Goal: Task Accomplishment & Management: Manage account settings

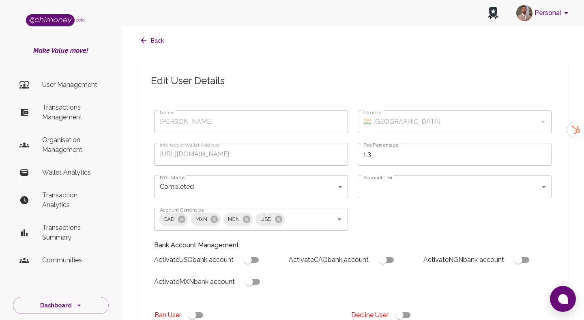
type input "Santosh Viswanatham"
type input "🇮🇳 India"
type input "https://ilp.chimoney.com/pM9wMPK9iqYYwIqZ9rylrJSxEkD3_1700612036745"
type input "completed"
type input "tier-1"
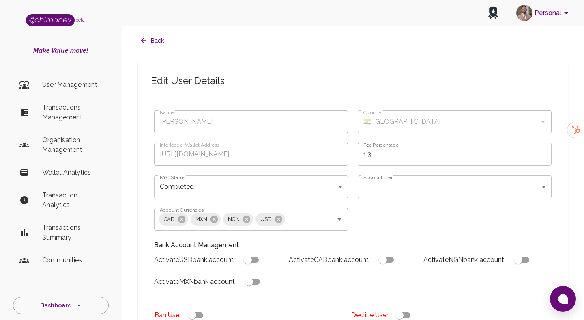
checkbox input "true"
click at [58, 115] on p "Transactions Management" at bounding box center [72, 112] width 60 height 19
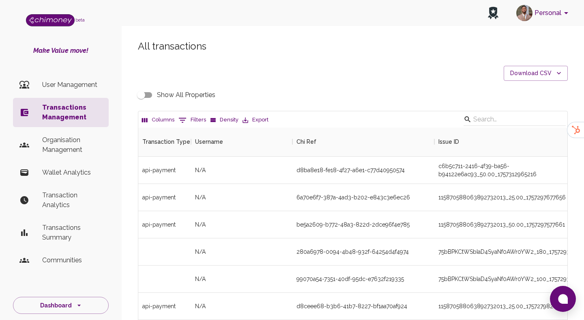
scroll to position [301, 429]
click at [197, 118] on button "0 Filters" at bounding box center [192, 120] width 32 height 13
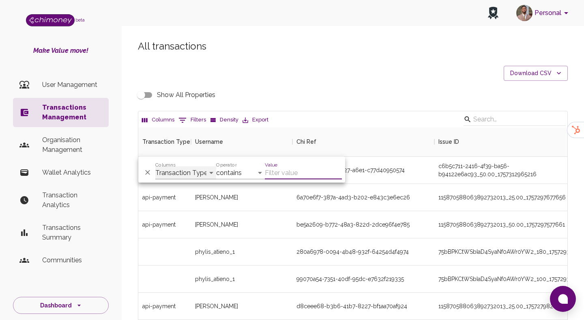
click at [172, 171] on select "Transaction Type Username Chi Ref Issue ID Value Amount Currency Fee ($) FX Rat…" at bounding box center [185, 172] width 61 height 13
select select "email"
click at [155, 166] on select "Transaction Type Username Chi Ref Issue ID Value Amount Currency Fee ($) FX Rat…" at bounding box center [185, 172] width 61 height 13
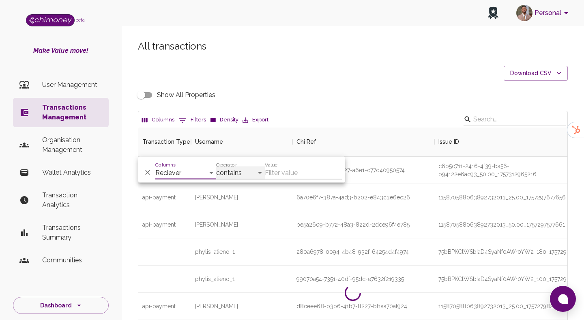
click at [235, 172] on select "contains equals starts with ends with is empty is not empty is any of" at bounding box center [240, 172] width 49 height 13
select select "equals"
click at [216, 166] on select "contains equals starts with ends with is empty is not empty is any of" at bounding box center [240, 172] width 49 height 13
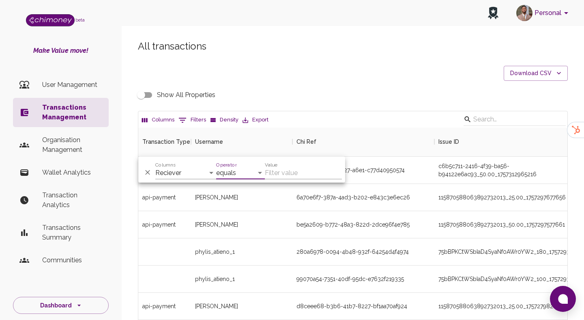
click at [289, 172] on input "Value" at bounding box center [303, 172] width 77 height 13
paste input "hlengiwemaluleka16@gmail.com"
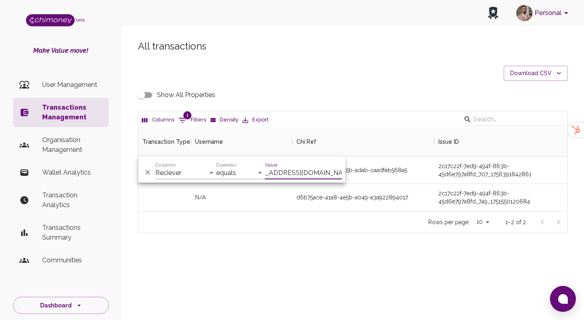
type input "hlengiwemaluleka16@gmail.com"
click at [320, 234] on div "All transactions Download CSV Show All Properties Columns 1 Filters Density Exp…" at bounding box center [353, 150] width 462 height 260
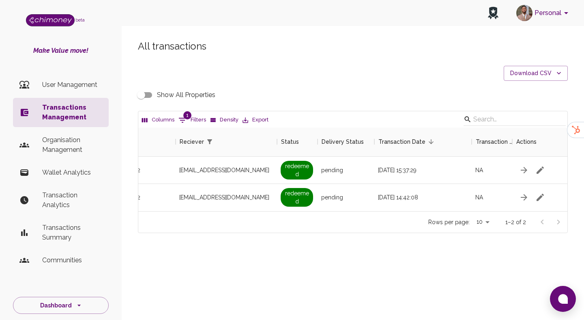
scroll to position [0, 721]
click at [148, 95] on input "Show All Properties" at bounding box center [141, 94] width 46 height 15
checkbox input "true"
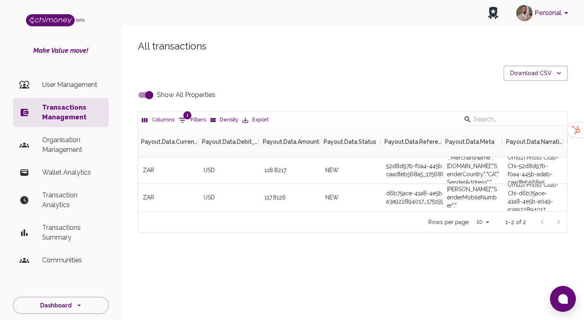
scroll to position [0, 2313]
click at [412, 167] on div "52d8d97b-f0a4-445b-adab-caadfeb568a5_1756887310160" at bounding box center [411, 170] width 61 height 27
copy div "52d8d97b-f0a4-445b-adab-caadfeb568a5_1756887310160"
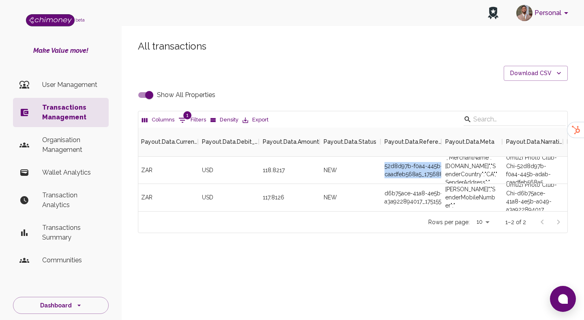
click at [189, 118] on button "1 Filters" at bounding box center [192, 120] width 32 height 13
select select "email"
select select "equals"
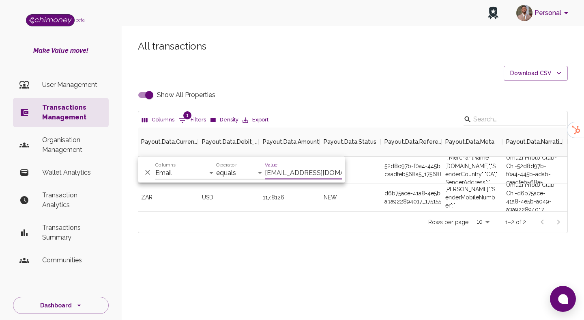
scroll to position [0, 21]
click at [150, 95] on input "Show All Properties" at bounding box center [149, 94] width 46 height 15
checkbox input "false"
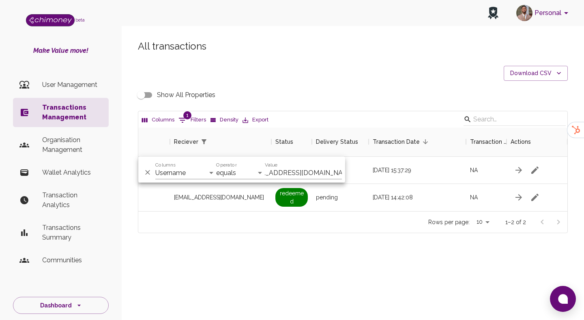
scroll to position [0, 707]
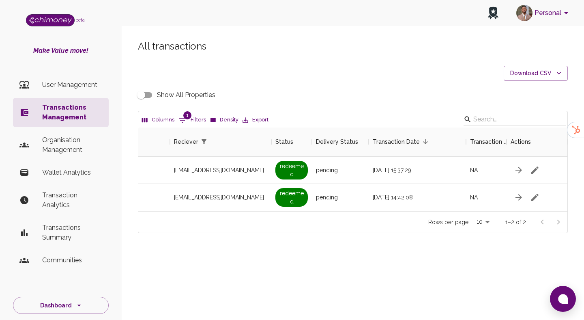
click at [192, 116] on button "1 Filters" at bounding box center [192, 120] width 32 height 13
select select "email"
select select "equals"
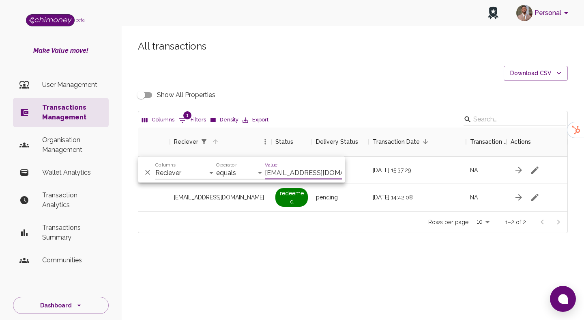
scroll to position [0, 21]
click at [297, 174] on input "hlengiwemaluleka16@gmail.com" at bounding box center [303, 172] width 77 height 13
type input "benithakarire@gmail.com"
click at [361, 243] on div "All transactions Download CSV Show All Properties Columns 1 Filters Density Exp…" at bounding box center [353, 150] width 462 height 260
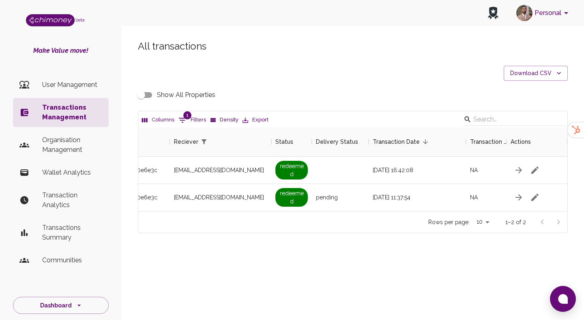
click at [146, 95] on input "Show All Properties" at bounding box center [141, 94] width 46 height 15
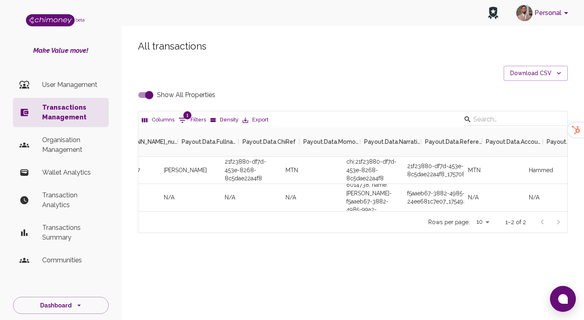
scroll to position [0, 2167]
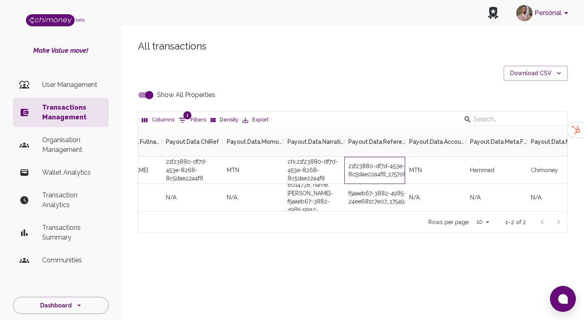
click at [393, 166] on div "21f23880-df7d-453e-8268-8c5dae22a4f8_1757088328597" at bounding box center [374, 170] width 61 height 27
copy div "21f23880-df7d-453e-8268-8c5dae22a4f8_1757088328597"
click at [368, 165] on div "21f23880-df7d-453e-8268-8c5dae22a4f8_1757088328597" at bounding box center [374, 170] width 61 height 27
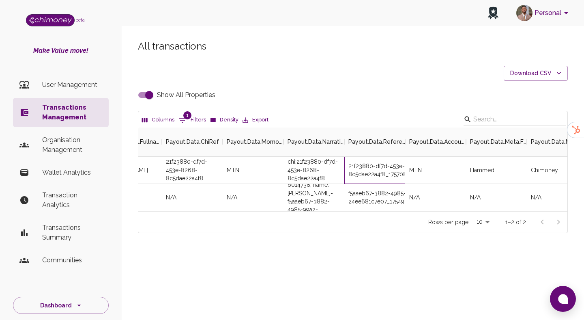
click at [368, 165] on div "21f23880-df7d-453e-8268-8c5dae22a4f8_1757088328597" at bounding box center [374, 170] width 61 height 27
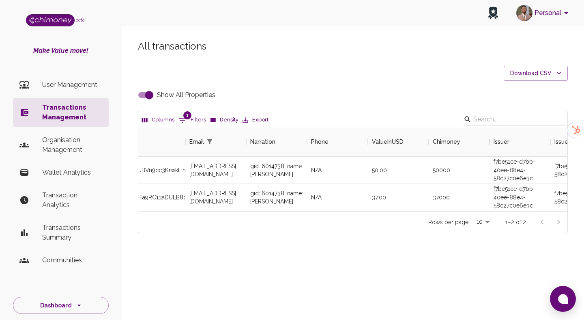
scroll to position [0, 0]
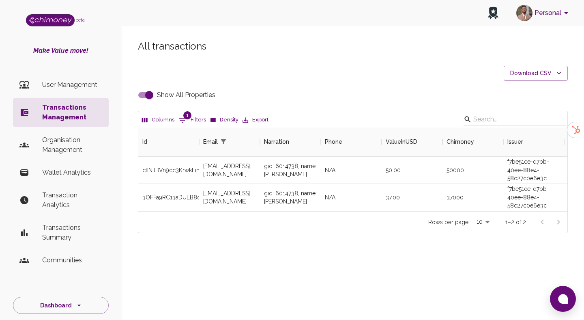
click at [143, 90] on input "Show All Properties" at bounding box center [149, 94] width 46 height 15
checkbox input "false"
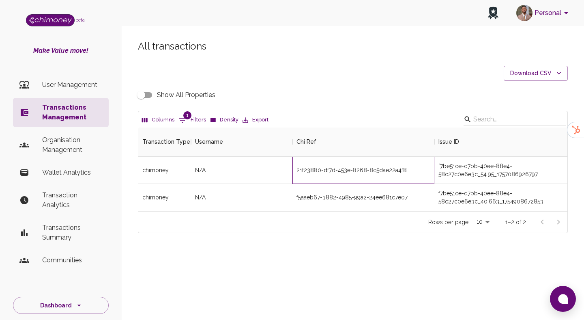
click at [347, 168] on div "21f23880-df7d-453e-8268-8c5dae22a4f8" at bounding box center [363, 170] width 142 height 27
copy div "21f23880-df7d-453e-8268-8c5dae22a4f8"
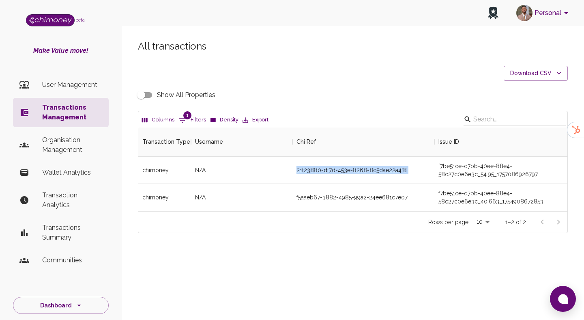
click at [194, 112] on div "Columns 1 Filters Density Export" at bounding box center [352, 119] width 429 height 16
click at [191, 118] on button "1 Filters" at bounding box center [192, 120] width 32 height 13
select select "email"
select select "equals"
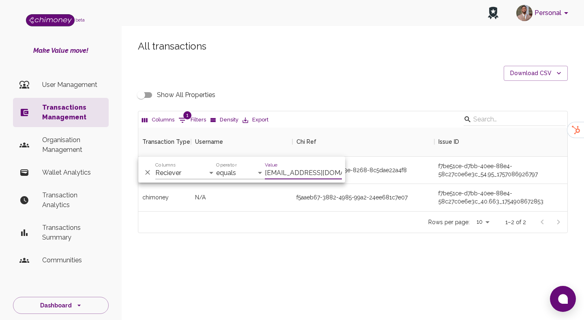
click at [292, 169] on input "benithakarire@gmail.com" at bounding box center [303, 172] width 77 height 13
paste input "rkamau573"
type input "rkamau573@gmail.com"
click at [310, 217] on div "Rows per page: 10 10 1–2 of 2" at bounding box center [352, 221] width 429 height 21
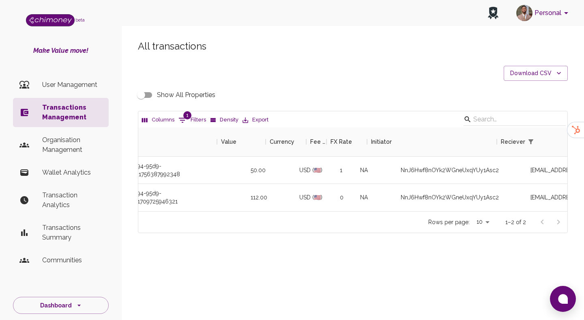
scroll to position [0, 343]
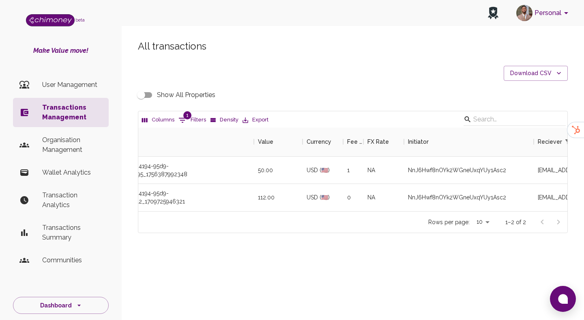
click at [137, 90] on input "Show All Properties" at bounding box center [141, 94] width 46 height 15
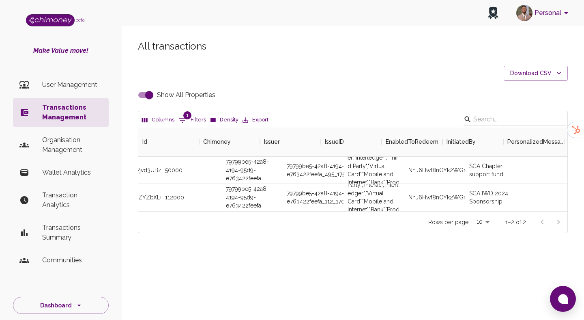
scroll to position [0, 0]
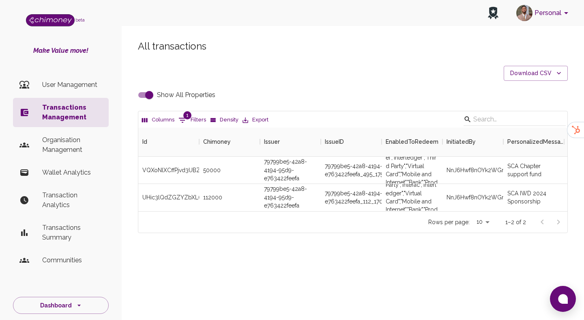
click at [146, 95] on input "Show All Properties" at bounding box center [149, 94] width 46 height 15
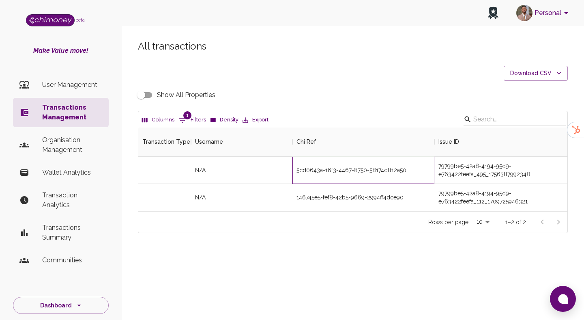
click at [324, 171] on div "5cd0643a-16f3-4467-8750-58174d812a50" at bounding box center [363, 170] width 142 height 27
copy div "5cd0643a-16f3-4467-8750-58174d812a50"
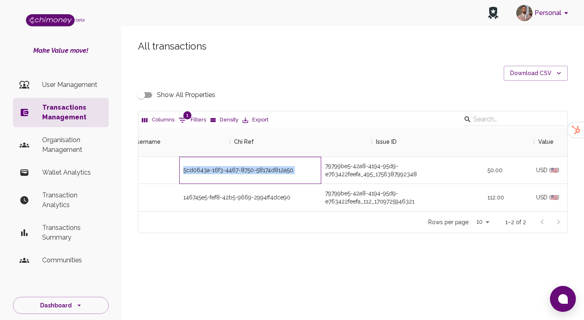
scroll to position [0, 226]
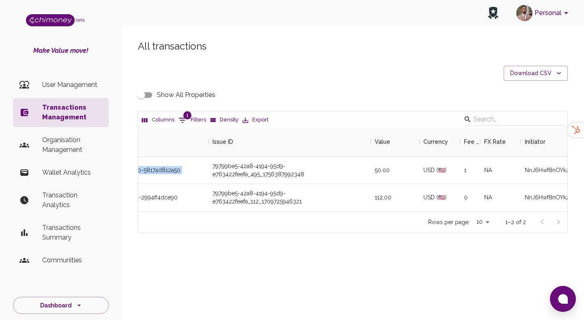
click at [145, 94] on input "Show All Properties" at bounding box center [141, 94] width 46 height 15
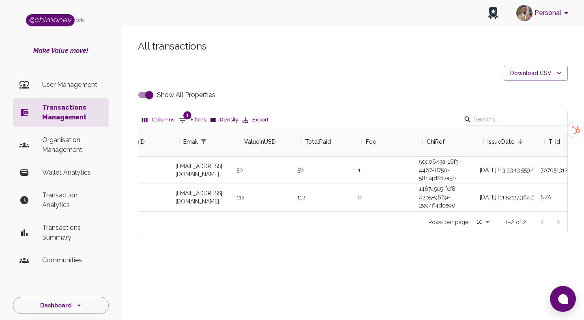
scroll to position [0, 507]
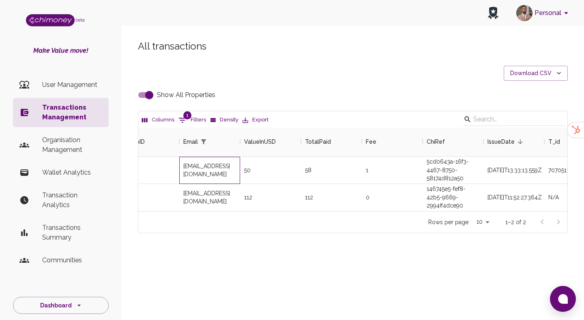
click at [220, 170] on div "rkamau573@gmail.com" at bounding box center [209, 170] width 61 height 27
copy div "rkamau573@gmail.com"
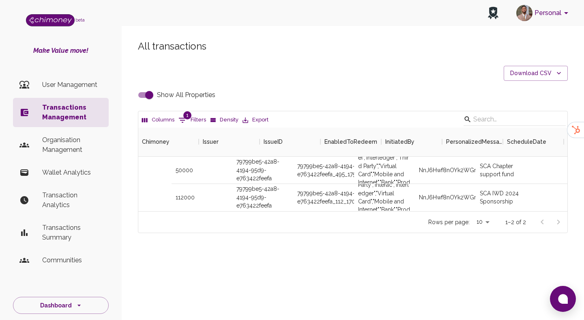
scroll to position [0, 0]
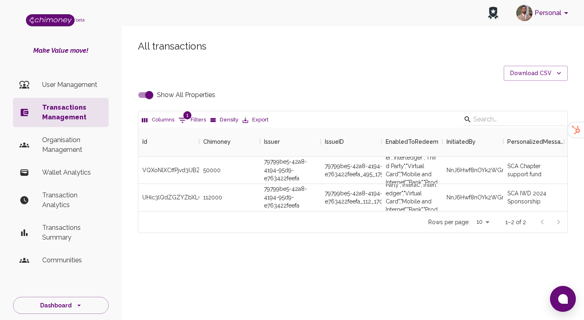
click at [142, 96] on input "Show All Properties" at bounding box center [149, 94] width 46 height 15
checkbox input "false"
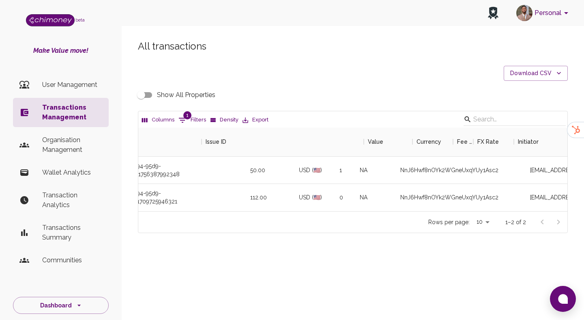
scroll to position [0, 707]
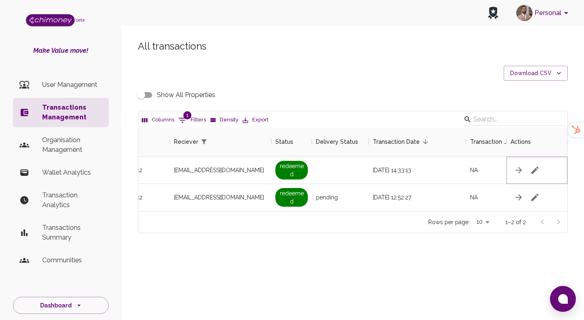
click at [535, 168] on icon "button" at bounding box center [534, 169] width 7 height 7
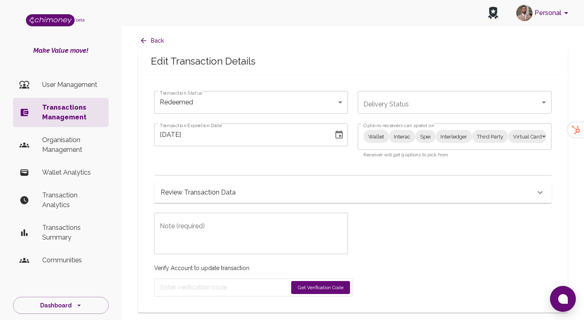
click at [439, 131] on body "Personal beta Make Value move! User Management Transactions Management Organisa…" at bounding box center [292, 160] width 584 height 320
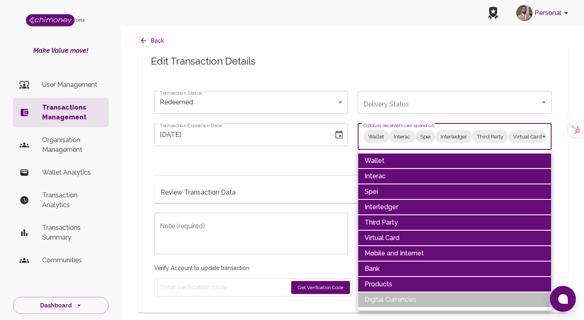
click at [401, 168] on li "Interac" at bounding box center [455, 175] width 194 height 15
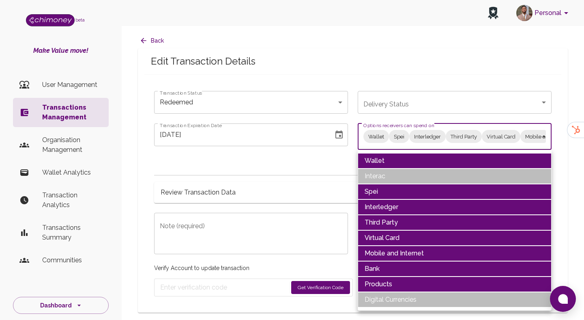
click at [400, 161] on li "Wallet" at bounding box center [455, 160] width 194 height 15
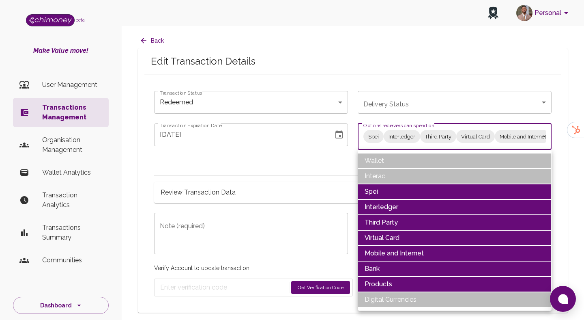
click at [391, 189] on li "Spei" at bounding box center [455, 191] width 194 height 15
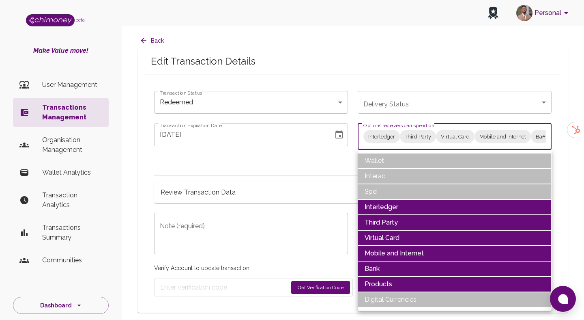
click at [387, 204] on li "Interledger" at bounding box center [455, 206] width 194 height 15
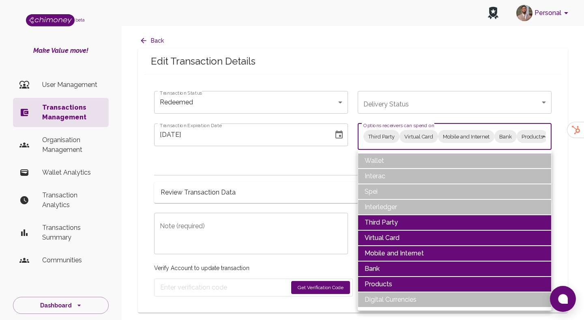
click at [385, 217] on li "Third Party" at bounding box center [455, 222] width 194 height 15
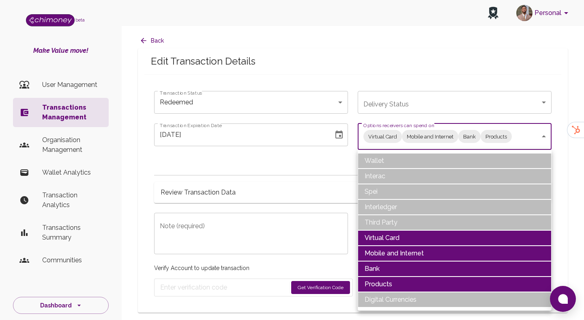
click at [383, 232] on li "Virtual Card" at bounding box center [455, 237] width 194 height 15
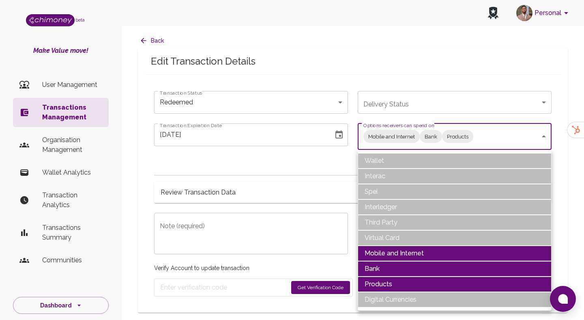
click at [379, 282] on li "Products" at bounding box center [455, 283] width 194 height 15
type input "Mobile and Internet,Bank"
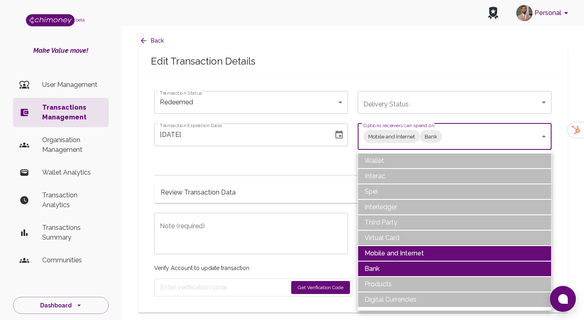
click at [288, 180] on div at bounding box center [292, 160] width 584 height 320
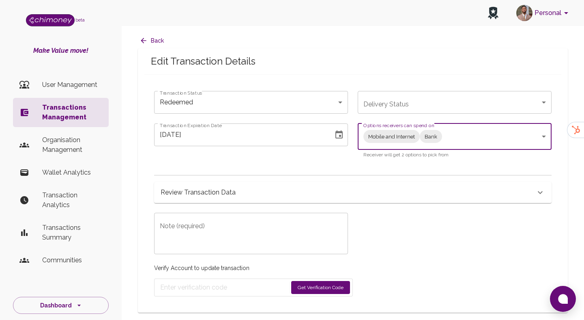
click at [249, 113] on body "Personal beta Make Value move! User Management Transactions Management Organisa…" at bounding box center [292, 160] width 584 height 320
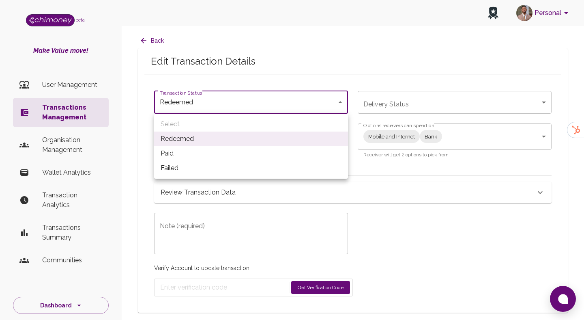
click at [231, 159] on li "Paid" at bounding box center [251, 153] width 194 height 15
type input "paid"
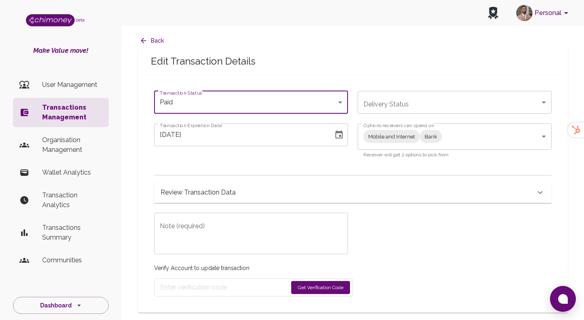
click at [336, 127] on button "Choose date, selected date is Aug 28, 2025" at bounding box center [339, 135] width 16 height 16
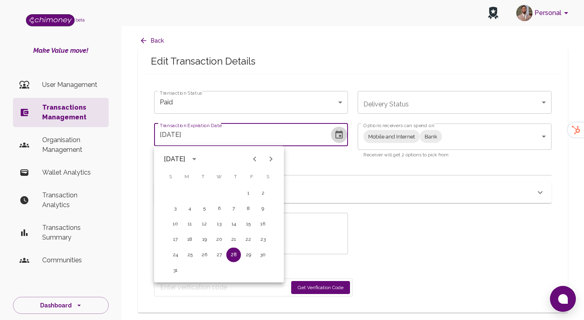
click at [336, 127] on button "Choose date, selected date is Aug 28, 2025" at bounding box center [339, 135] width 16 height 16
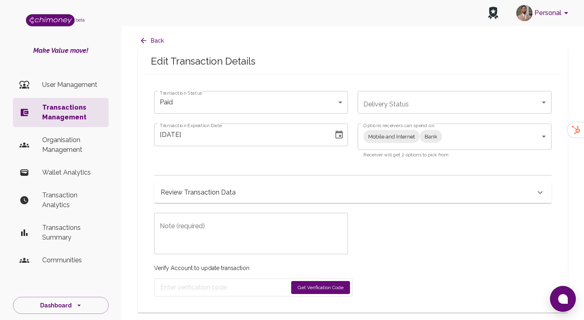
click at [336, 127] on button "Choose date, selected date is Aug 28, 2025" at bounding box center [339, 135] width 16 height 16
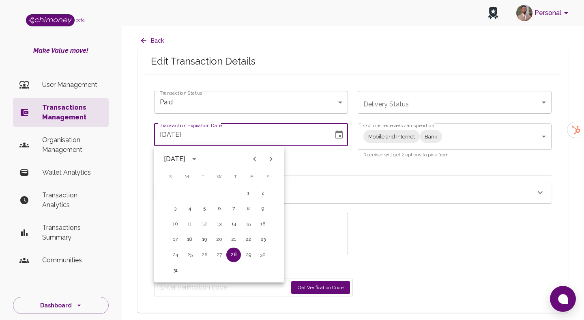
click at [273, 164] on button "Next month" at bounding box center [271, 159] width 16 height 16
click at [252, 166] on button "Previous month" at bounding box center [255, 159] width 16 height 16
click at [190, 249] on button "29" at bounding box center [190, 254] width 15 height 15
type input "09/29/2025"
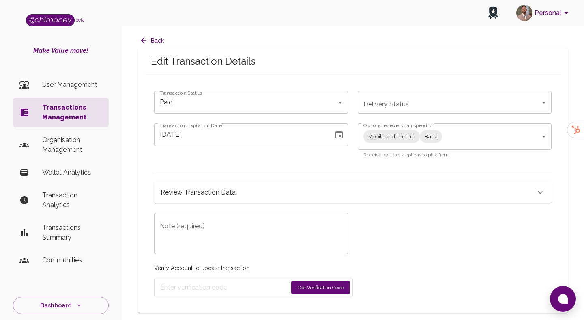
click at [268, 238] on textarea "Note (required)" at bounding box center [251, 233] width 183 height 28
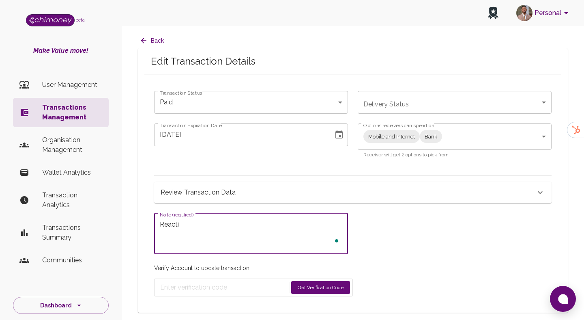
type textarea "Reacti"
click at [405, 140] on body "Personal beta Make Value move! User Management Transactions Management Organisa…" at bounding box center [292, 160] width 584 height 320
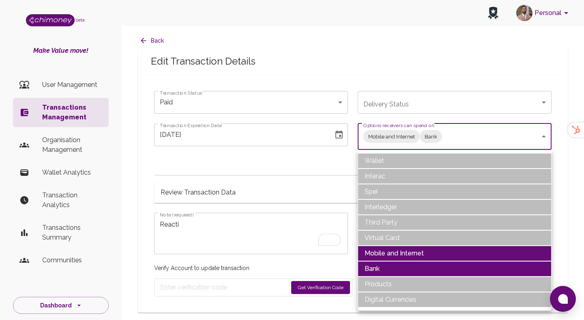
click at [386, 253] on li "Mobile and Internet" at bounding box center [455, 252] width 194 height 15
type input "Bank"
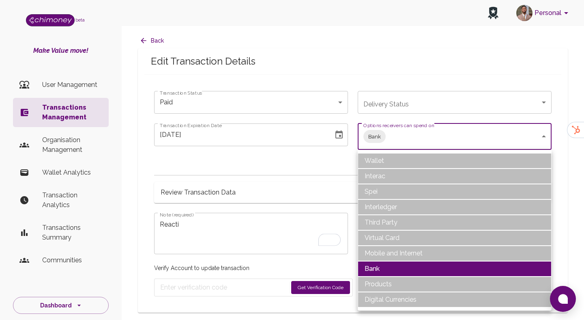
click at [202, 239] on div at bounding box center [292, 160] width 584 height 320
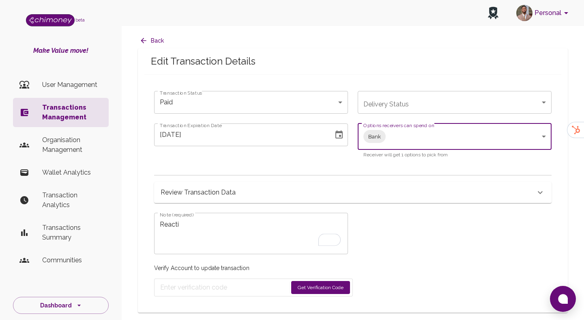
click at [206, 234] on textarea "Reacti" at bounding box center [251, 233] width 183 height 28
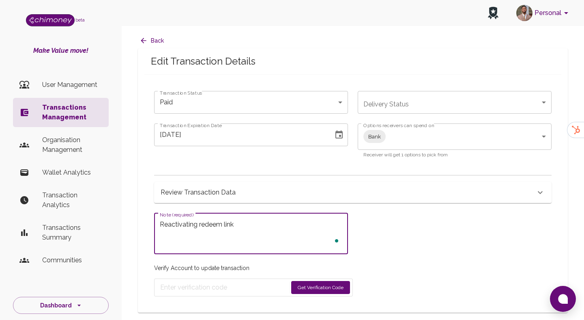
type textarea "Reactivating redeem link"
click at [303, 286] on button "Get Verification Code" at bounding box center [320, 287] width 59 height 13
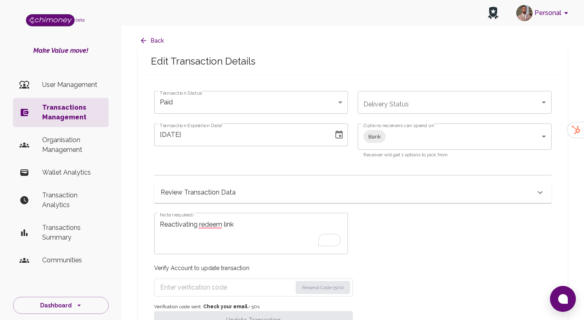
click at [231, 293] on input "Enter verification code" at bounding box center [226, 287] width 132 height 13
paste input "7351"
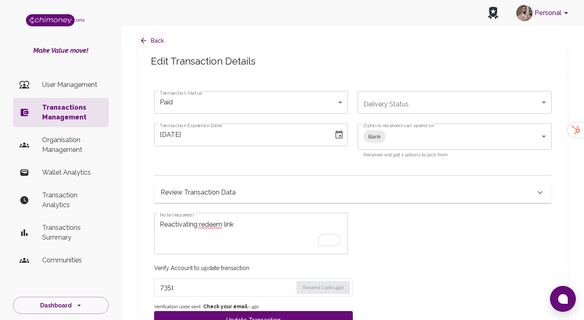
scroll to position [25, 0]
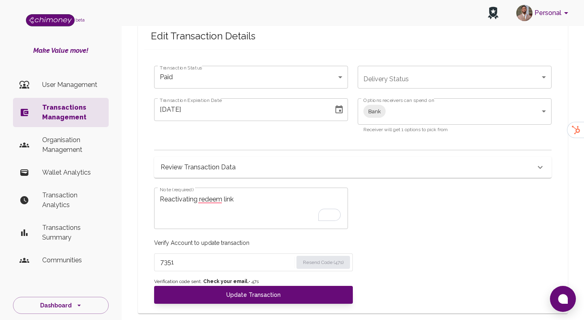
type input "7351"
click at [237, 170] on div "Review Transaction Data" at bounding box center [348, 166] width 375 height 11
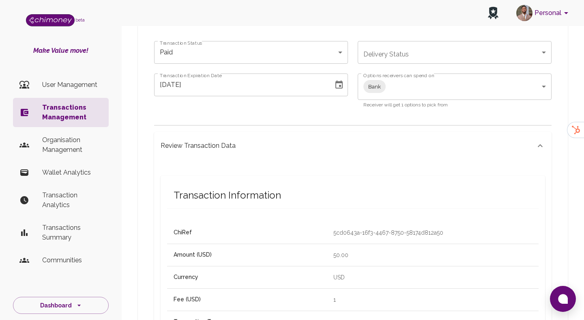
scroll to position [50, 0]
drag, startPoint x: 295, startPoint y: 231, endPoint x: 423, endPoint y: 228, distance: 127.8
click at [423, 228] on tr "ChiRef 5cd0643a-16f3-4467-8750-58174d812a50" at bounding box center [353, 232] width 372 height 22
copy tr "5cd0643a-16f3-4467-8750-58174d812a50"
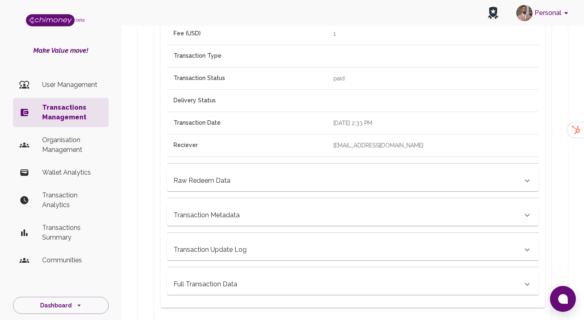
scroll to position [459, 0]
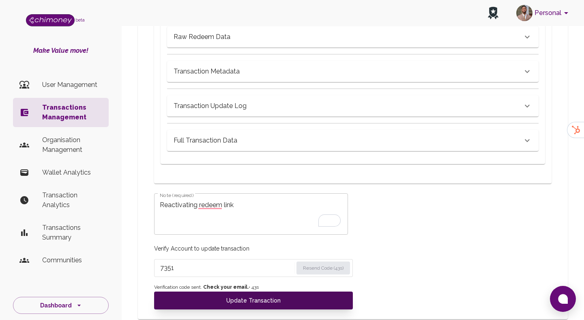
click at [299, 301] on button "Update Transaction" at bounding box center [253, 300] width 199 height 18
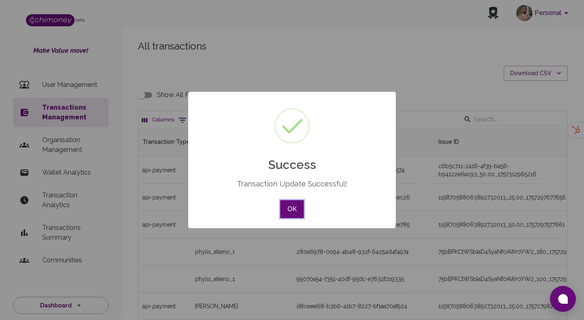
scroll to position [301, 429]
click at [288, 206] on button "OK" at bounding box center [292, 209] width 24 height 18
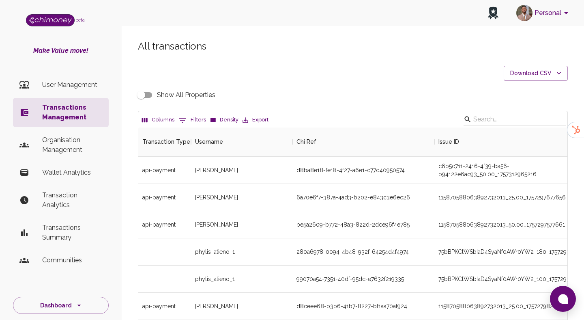
click at [189, 120] on button "0 Filters" at bounding box center [192, 120] width 32 height 13
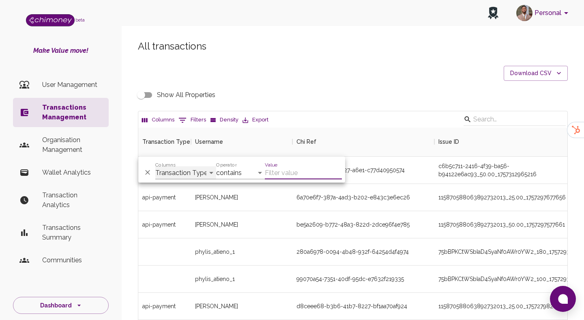
click at [180, 174] on select "Transaction Type Username Chi Ref Issue ID Value Amount Currency Fee ($) FX Rat…" at bounding box center [185, 172] width 61 height 13
select select "chiRef"
click at [155, 166] on select "Transaction Type Username Chi Ref Issue ID Value Amount Currency Fee ($) FX Rat…" at bounding box center [185, 172] width 61 height 13
click at [230, 174] on select "contains equals starts with ends with is empty is not empty is any of" at bounding box center [240, 172] width 49 height 13
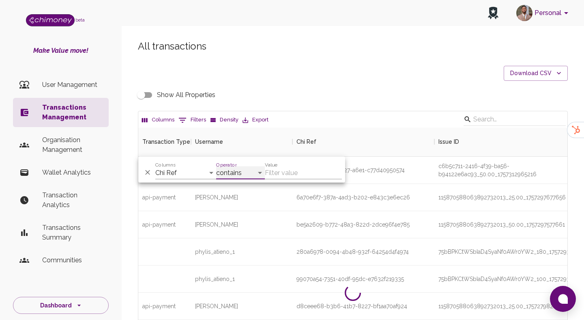
select select "equals"
click at [216, 166] on select "contains equals starts with ends with is empty is not empty is any of" at bounding box center [240, 172] width 49 height 13
click at [280, 175] on input "Value" at bounding box center [303, 172] width 77 height 13
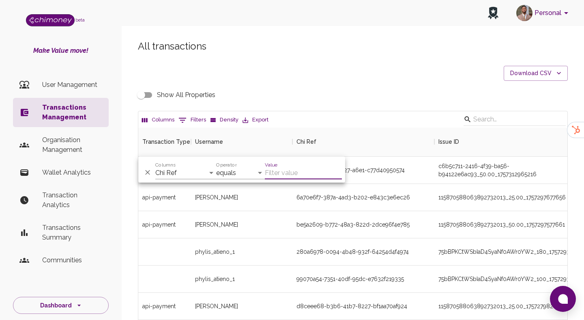
paste input "01bc1a14-d947-496a-9b44-fe849cbba216"
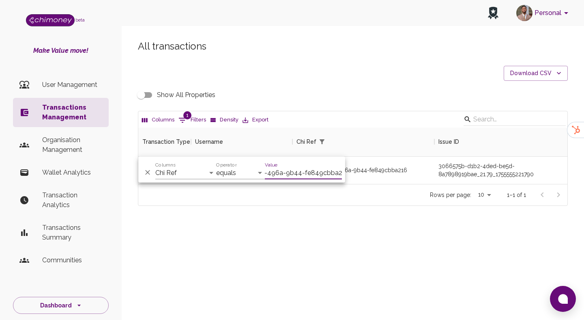
scroll to position [56, 429]
type input "01bc1a14-d947-496a-9b44-fe849cbba216"
click at [328, 257] on div "Personal beta Make Value move! User Management Transactions Management Organisa…" at bounding box center [292, 160] width 584 height 320
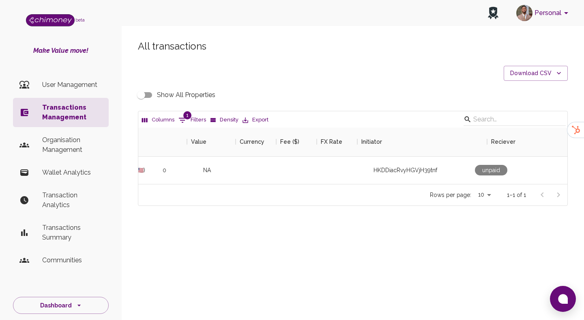
scroll to position [0, 705]
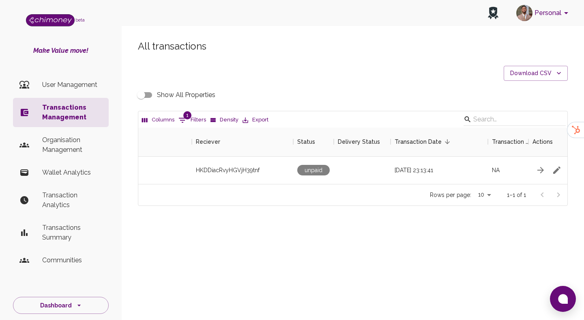
click at [142, 92] on input "Show All Properties" at bounding box center [141, 94] width 46 height 15
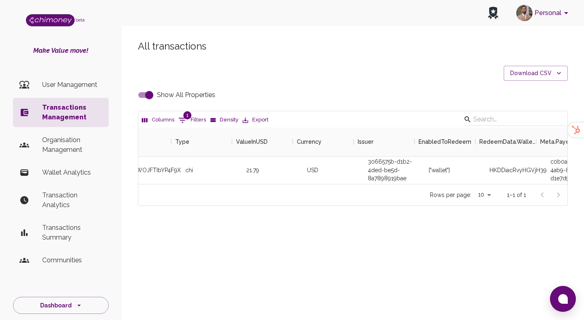
scroll to position [0, 0]
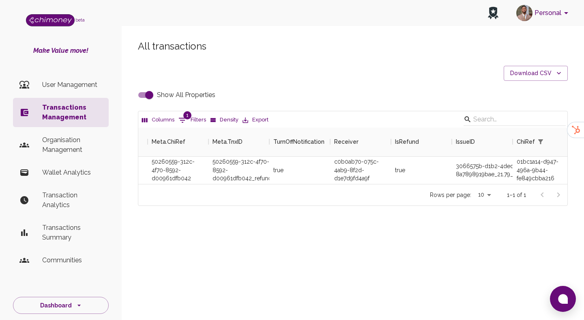
click at [147, 93] on input "Show All Properties" at bounding box center [149, 94] width 46 height 15
checkbox input "false"
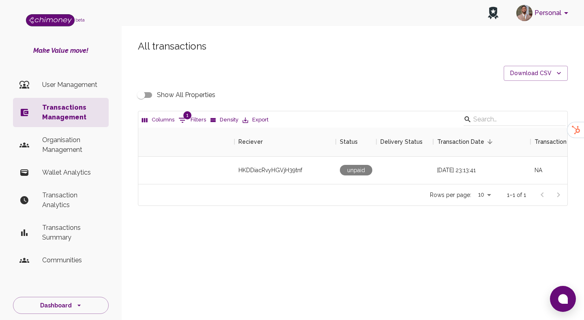
scroll to position [0, 686]
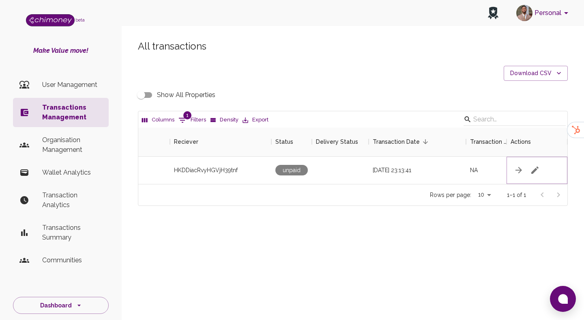
click at [536, 164] on button "button" at bounding box center [535, 170] width 16 height 16
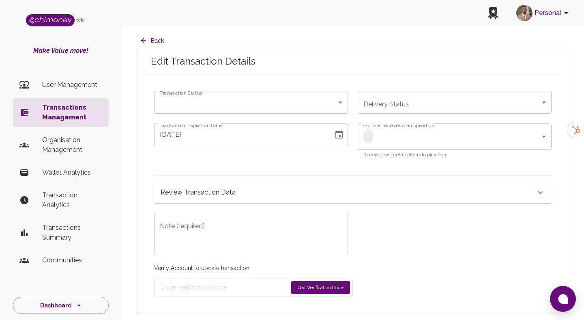
click at [229, 191] on h6 "Review Transaction Data" at bounding box center [198, 192] width 75 height 11
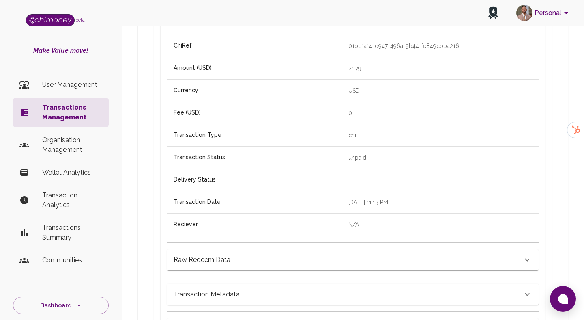
scroll to position [238, 0]
click at [224, 257] on h6 "Raw Redeem Data" at bounding box center [202, 258] width 57 height 11
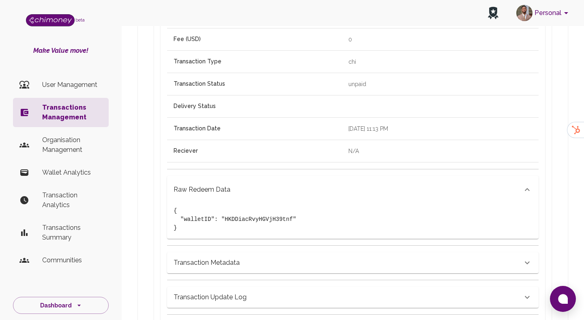
click at [224, 257] on h6 "Transaction Metadata" at bounding box center [207, 262] width 66 height 11
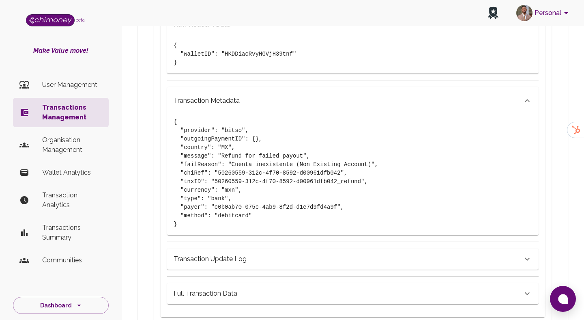
scroll to position [477, 0]
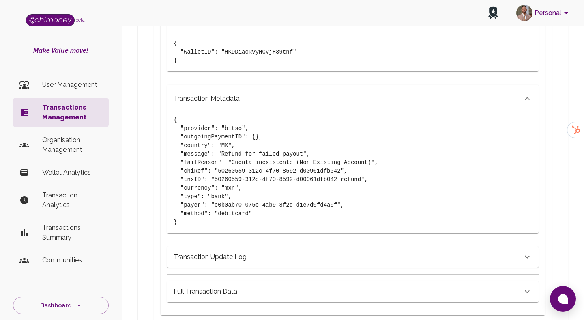
click at [226, 244] on div "Transaction Update Log" at bounding box center [353, 253] width 372 height 28
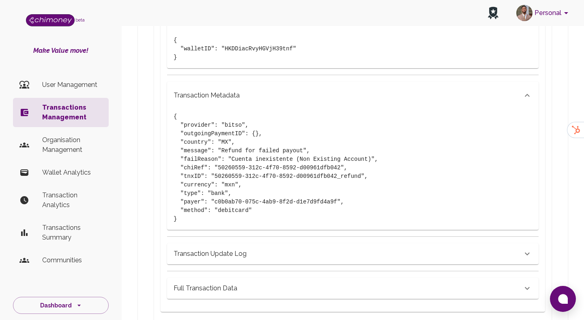
scroll to position [486, 0]
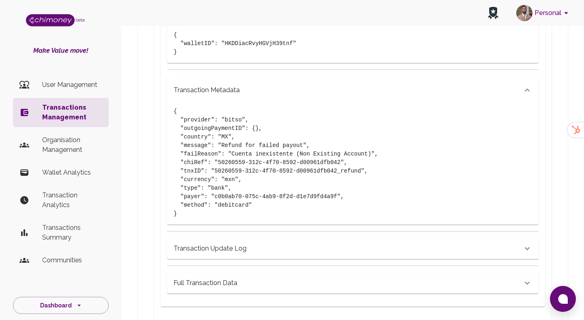
click at [293, 237] on div "Transaction Update Log" at bounding box center [353, 245] width 372 height 28
click at [255, 256] on div "Transaction Update Log" at bounding box center [353, 248] width 372 height 21
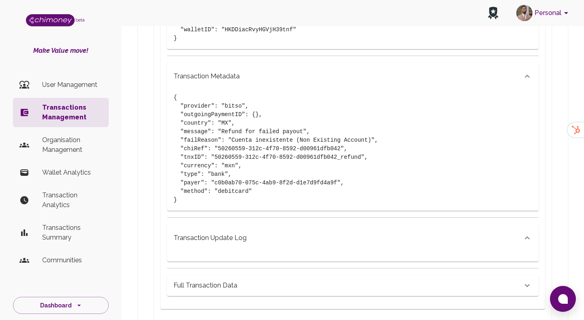
scroll to position [485, 0]
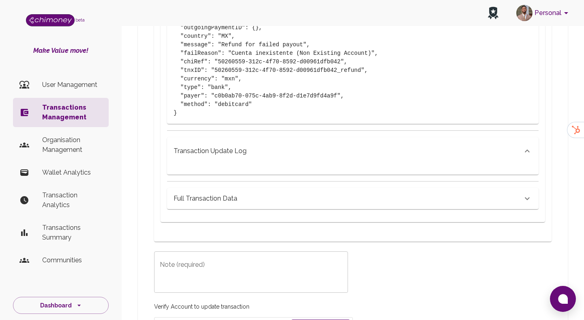
click at [245, 192] on div "Full Transaction Data" at bounding box center [353, 198] width 372 height 21
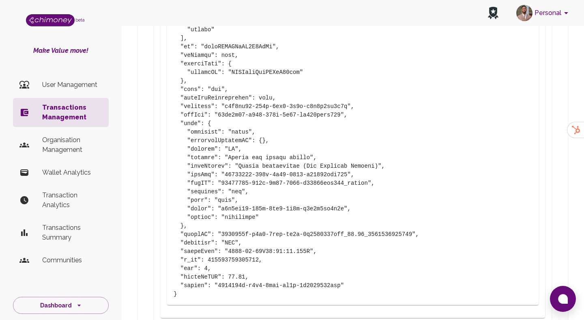
scroll to position [830, 0]
click at [45, 117] on p "Transactions Management" at bounding box center [72, 112] width 60 height 19
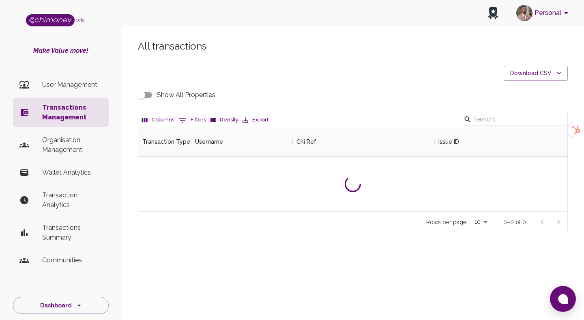
scroll to position [84, 429]
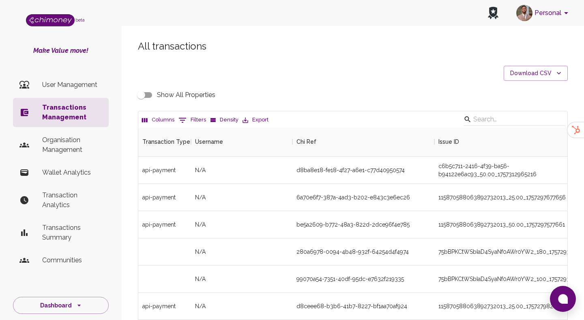
click at [185, 117] on icon "Show filters" at bounding box center [183, 120] width 10 height 10
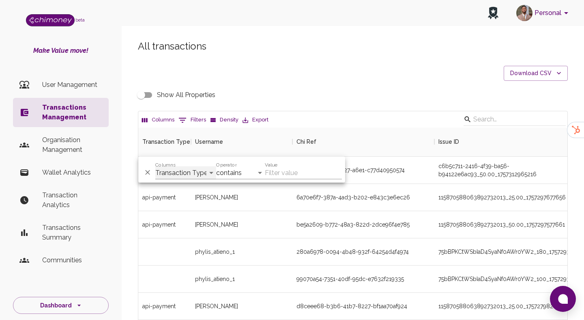
click at [193, 166] on select "Transaction Type Username Chi Ref Issue ID Value Amount Currency Fee ($) FX Rat…" at bounding box center [185, 172] width 61 height 13
select select "email"
click at [155, 166] on select "Transaction Type Username Chi Ref Issue ID Value Amount Currency Fee ($) FX Rat…" at bounding box center [185, 172] width 61 height 13
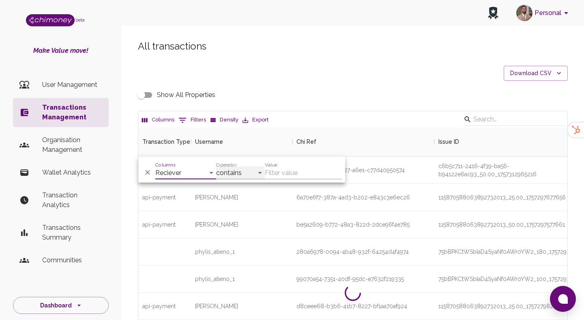
click at [243, 166] on select "contains equals starts with ends with is empty is not empty is any of" at bounding box center [240, 172] width 49 height 13
select select "equals"
click at [216, 166] on select "contains equals starts with ends with is empty is not empty is any of" at bounding box center [240, 172] width 49 height 13
click at [295, 166] on input "Value" at bounding box center [303, 172] width 77 height 13
paste input "b.mihai2000@gmail.com"
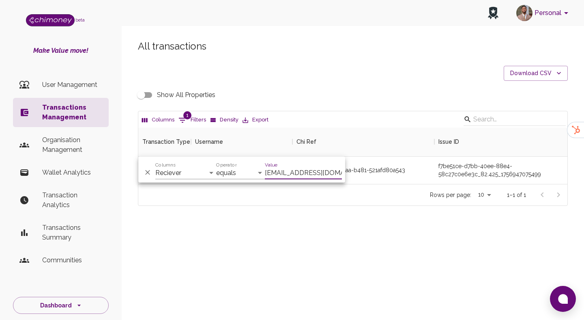
scroll to position [56, 429]
type input "b.mihai2000@gmail.com"
click at [348, 230] on div "All transactions Download CSV Show All Properties Columns 1 Filters Density Exp…" at bounding box center [353, 136] width 462 height 232
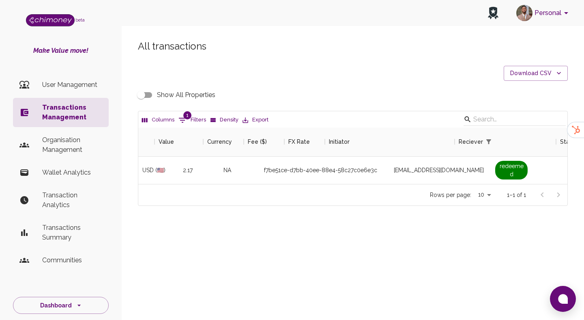
scroll to position [0, 625]
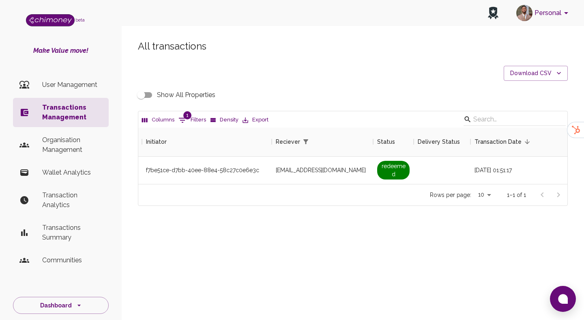
click at [138, 95] on input "Show All Properties" at bounding box center [141, 94] width 46 height 15
checkbox input "true"
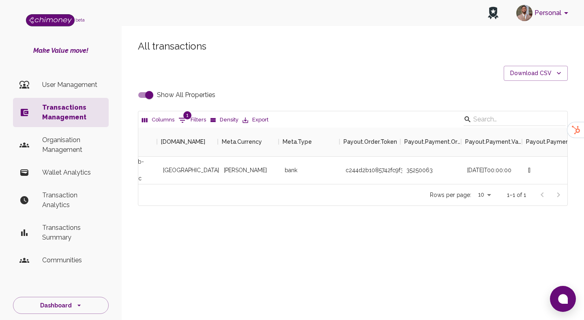
scroll to position [0, 1442]
click at [72, 75] on li "User Management" at bounding box center [61, 84] width 96 height 19
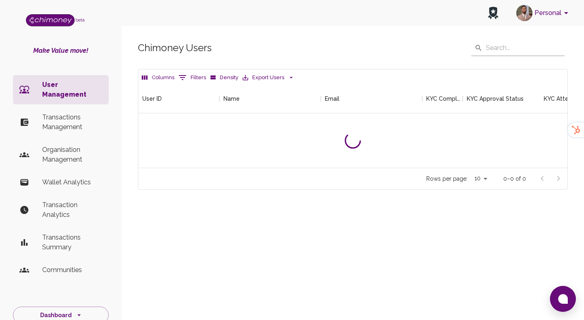
scroll to position [84, 429]
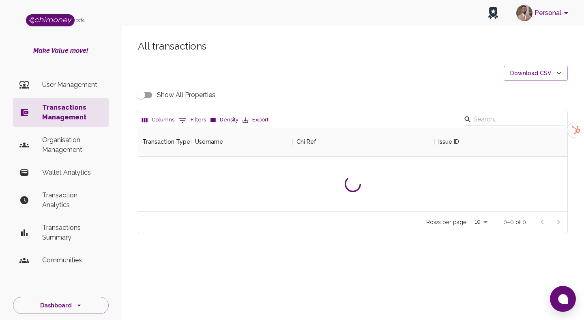
scroll to position [301, 429]
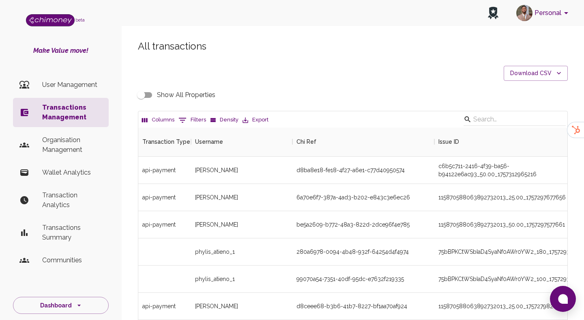
click at [191, 120] on button "0 Filters" at bounding box center [192, 120] width 32 height 13
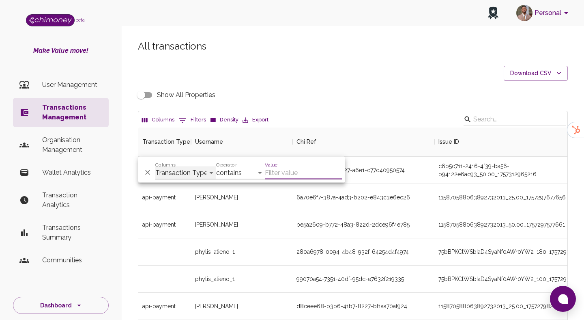
click at [186, 170] on select "Transaction Type Username Chi Ref Issue ID Value Amount Currency Fee ($) FX Rat…" at bounding box center [185, 172] width 61 height 13
select select "email"
click at [155, 166] on select "Transaction Type Username Chi Ref Issue ID Value Amount Currency Fee ($) FX Rat…" at bounding box center [185, 172] width 61 height 13
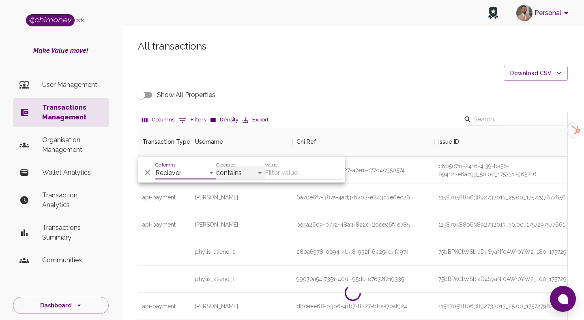
click at [236, 166] on select "contains equals starts with ends with is empty is not empty is any of" at bounding box center [240, 172] width 49 height 13
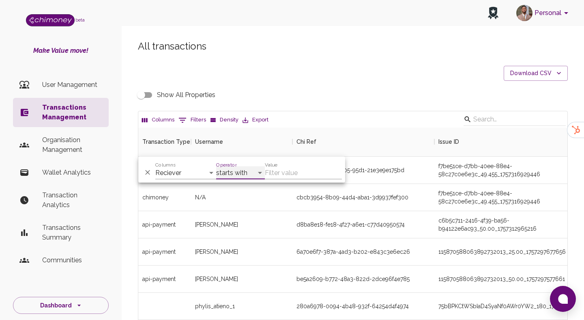
click at [216, 166] on select "contains equals starts with ends with is empty is not empty is any of" at bounding box center [240, 172] width 49 height 13
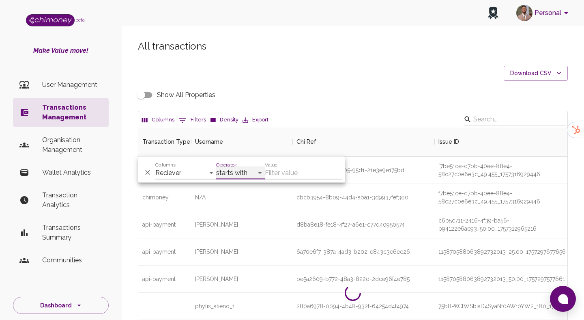
click at [241, 170] on select "contains equals starts with ends with is empty is not empty is any of" at bounding box center [240, 172] width 49 height 13
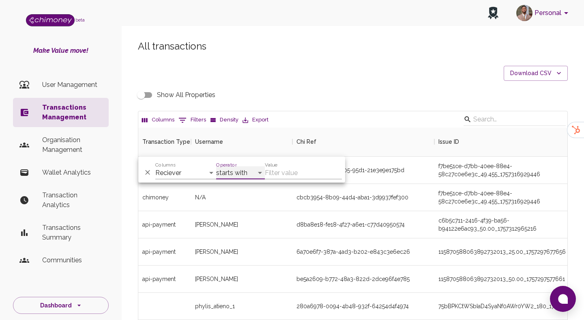
select select "equals"
click at [216, 166] on select "contains equals starts with ends with is empty is not empty is any of" at bounding box center [240, 172] width 49 height 13
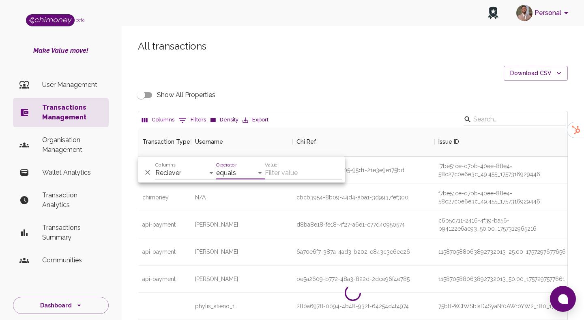
click at [284, 172] on input "Value" at bounding box center [303, 172] width 77 height 13
paste input "nkunavongs@gmail.com"
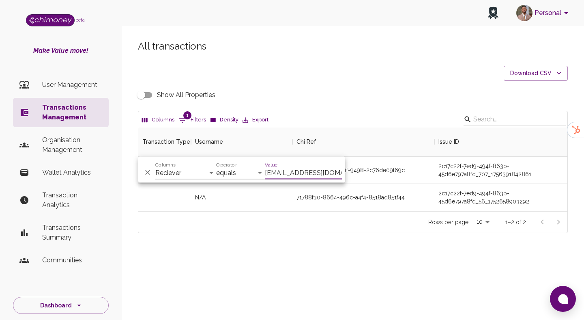
scroll to position [84, 429]
type input "nkunavongs@gmail.com"
click at [307, 193] on div "71788f30-8664-496c-a4f4-8518ad851f44" at bounding box center [351, 197] width 108 height 8
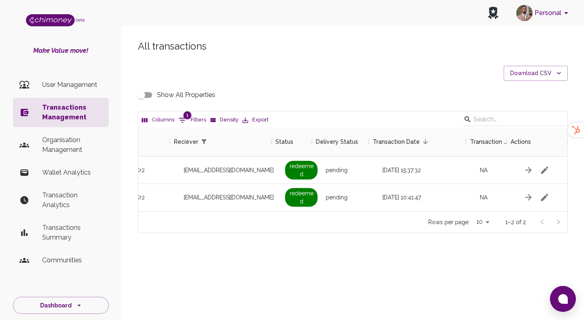
scroll to position [0, 727]
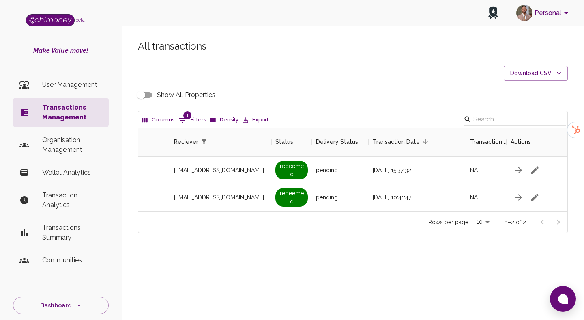
click at [146, 88] on input "Show All Properties" at bounding box center [141, 94] width 46 height 15
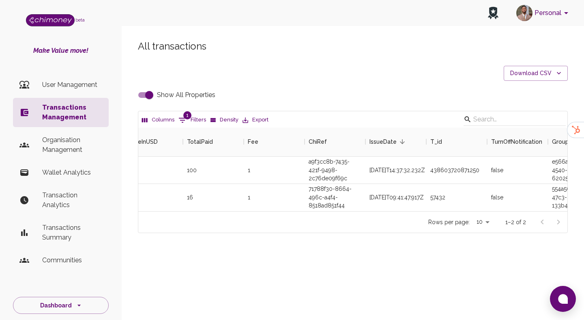
scroll to position [0, 845]
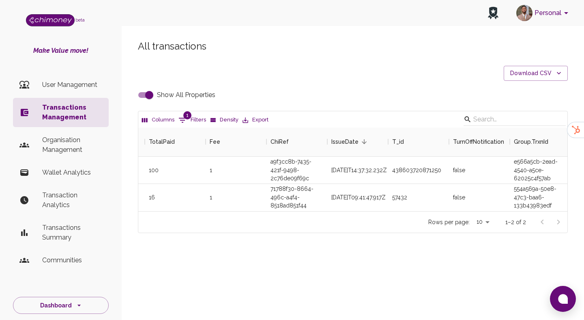
click at [145, 93] on input "Show All Properties" at bounding box center [149, 94] width 46 height 15
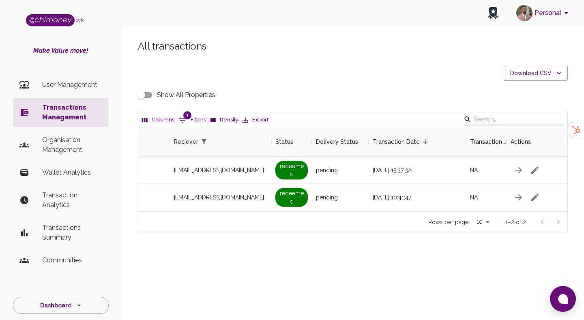
scroll to position [0, 707]
click at [145, 93] on input "Show All Properties" at bounding box center [141, 94] width 46 height 15
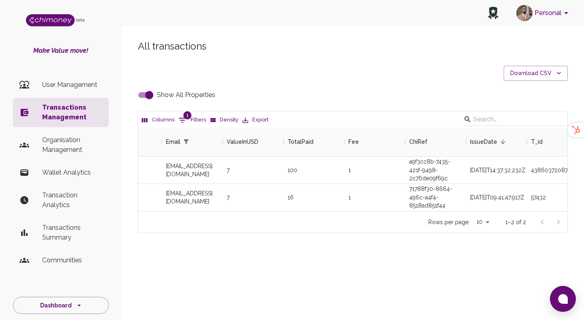
click at [145, 93] on input "Show All Properties" at bounding box center [149, 94] width 46 height 15
checkbox input "false"
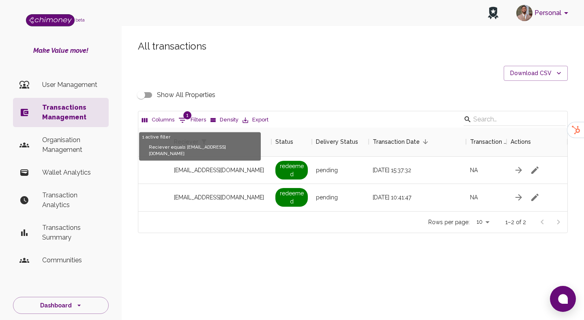
click at [193, 116] on button "1 Filters" at bounding box center [192, 120] width 32 height 13
select select "email"
select select "equals"
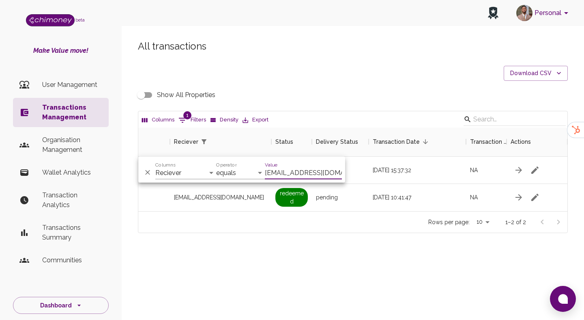
click at [141, 99] on input "Show All Properties" at bounding box center [141, 94] width 46 height 15
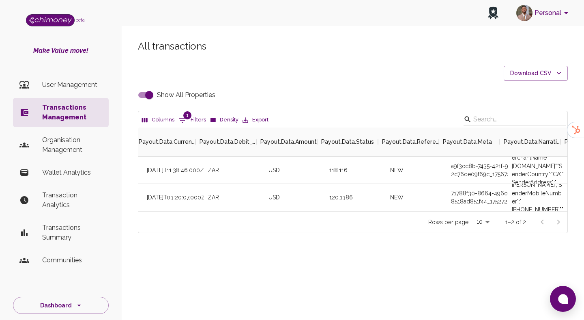
scroll to position [0, 2373]
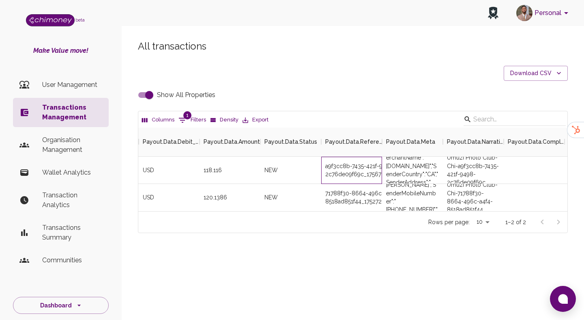
click at [358, 167] on div "a9f3cc8b-7435-421f-9498-2c76de09f69c_1756726726042" at bounding box center [351, 170] width 61 height 27
copy div "a9f3cc8b-7435-421f-9498-2c76de09f69c_1756726726042"
click at [144, 95] on input "Show All Properties" at bounding box center [149, 94] width 46 height 15
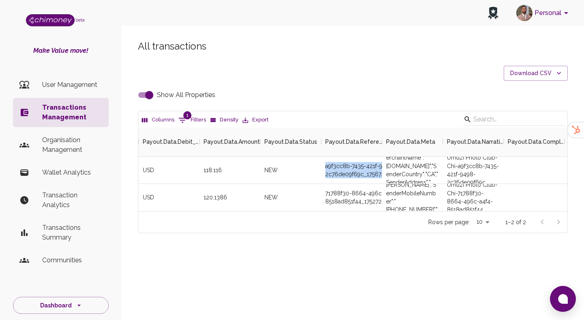
checkbox input "false"
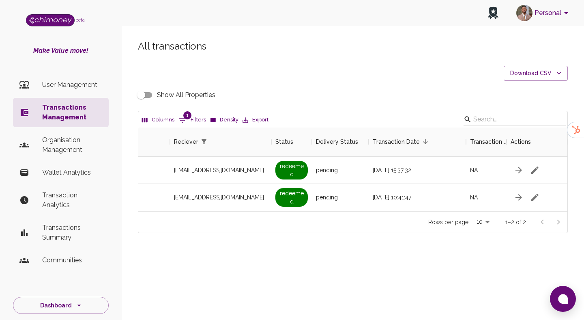
scroll to position [0, 707]
click at [200, 114] on button "1 Filters" at bounding box center [192, 120] width 32 height 13
select select "email"
select select "equals"
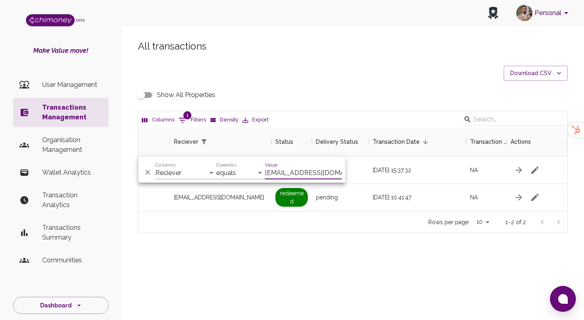
click at [294, 171] on input "nkunavongs@gmail.com" at bounding box center [303, 172] width 77 height 13
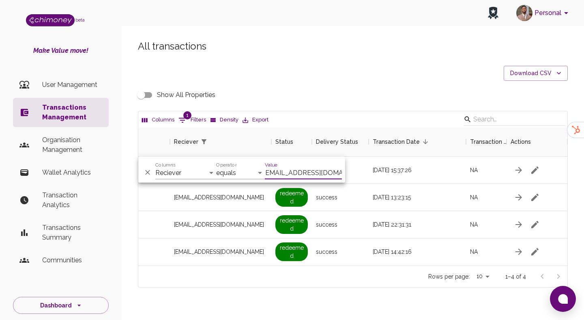
scroll to position [138, 429]
type input "zolilesigabi131@gmail.com"
click at [364, 199] on div "success" at bounding box center [340, 197] width 57 height 27
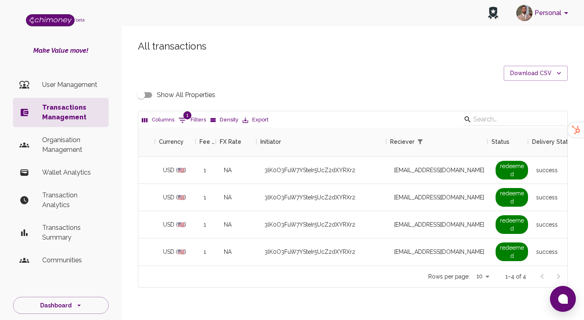
scroll to position [0, 490]
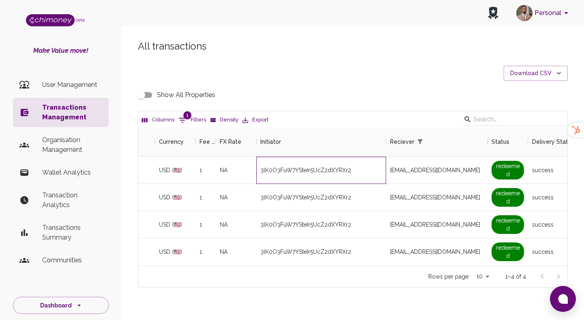
click at [347, 168] on div "3lK0O3FuW7YSteIr5UcZ2dXYRXr2" at bounding box center [321, 170] width 130 height 27
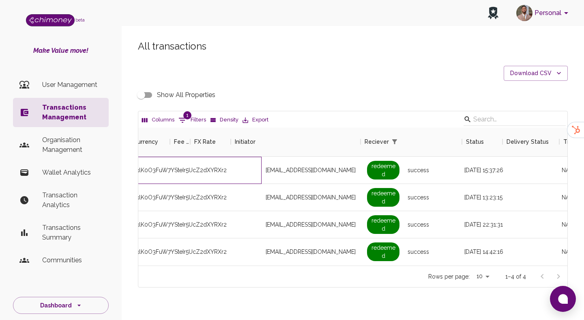
scroll to position [0, 707]
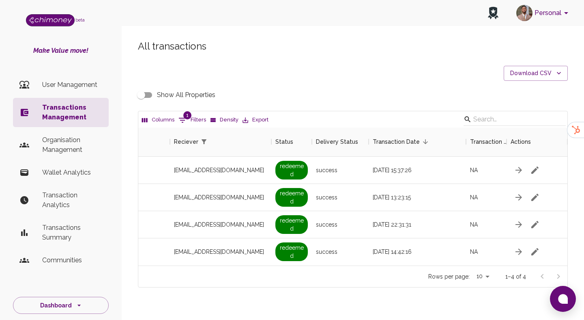
click at [148, 93] on input "Show All Properties" at bounding box center [141, 94] width 46 height 15
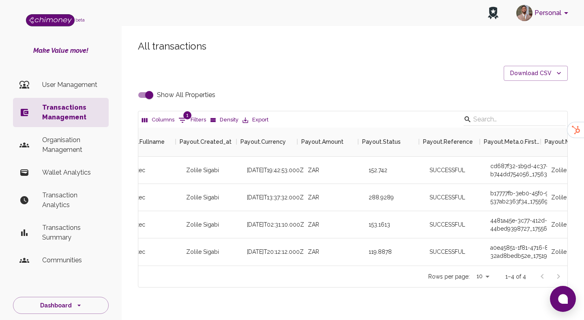
scroll to position [0, 2281]
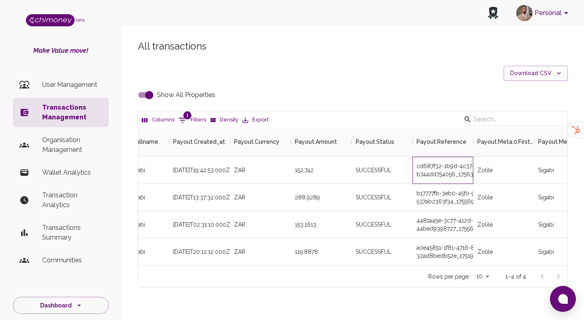
click at [449, 172] on div "cd687f32-1b9d-4c37-bca6-b744dd754056_17563929797_RETRY_1" at bounding box center [443, 170] width 61 height 27
copy div "cd687f32-1b9d-4c37-bca6-b744dd754056_17563929797_RETRY_1"
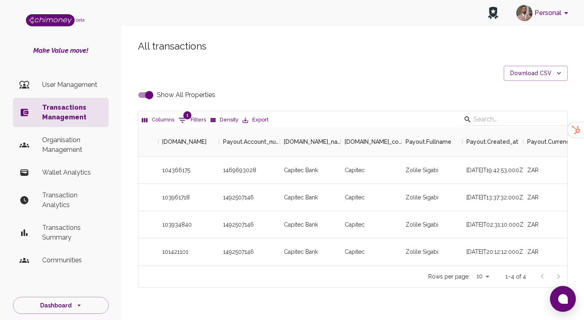
scroll to position [2, 0]
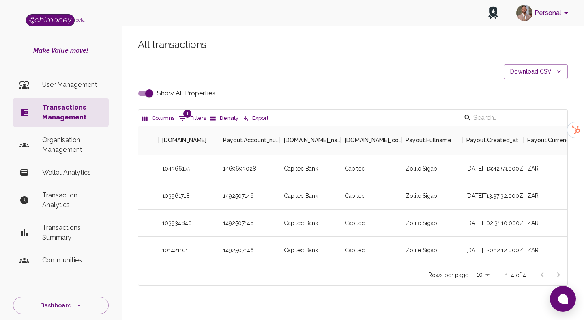
click at [156, 95] on input "Show All Properties" at bounding box center [149, 93] width 46 height 15
checkbox input "false"
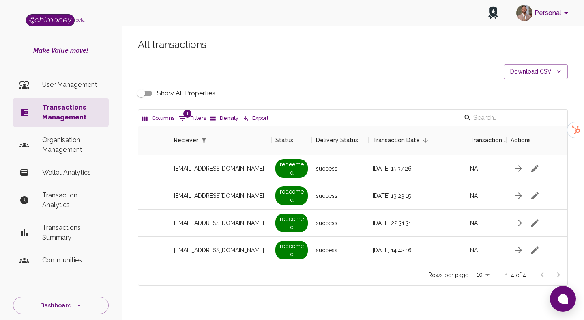
scroll to position [0, 707]
click at [196, 113] on button "1 Filters" at bounding box center [192, 118] width 32 height 13
select select "email"
select select "equals"
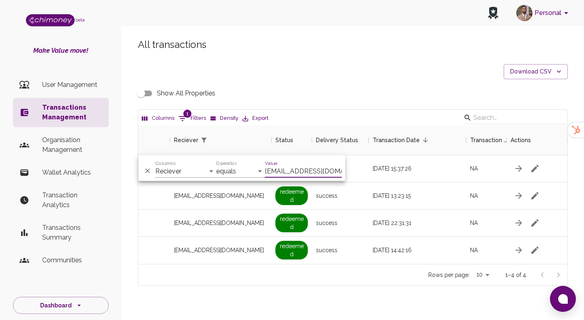
scroll to position [0, 2]
click at [293, 168] on input "zolilesigabi131@gmail.com" at bounding box center [303, 171] width 77 height 13
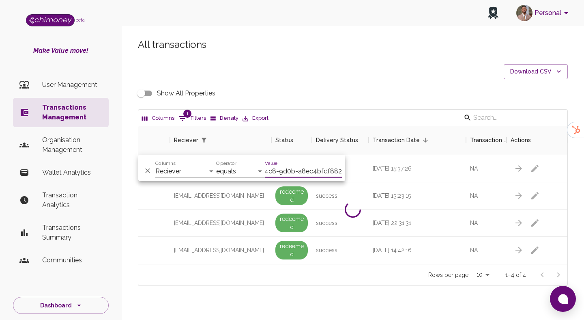
scroll to position [0, 47]
type input "789a77cf-e255-44c8-9d0b-a8ec4bfdf882"
click at [174, 174] on select "Transaction Type Username Chi Ref Issue ID Value Amount Currency Fee ($) FX Rat…" at bounding box center [185, 171] width 61 height 13
select select "chiRef"
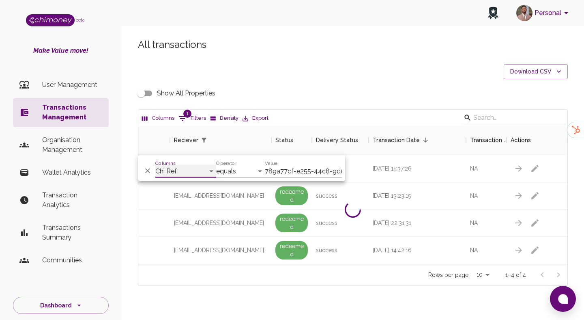
click at [155, 165] on select "Transaction Type Username Chi Ref Issue ID Value Amount Currency Fee ($) FX Rat…" at bounding box center [185, 171] width 61 height 13
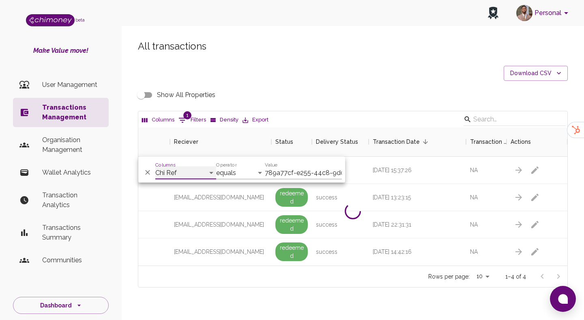
scroll to position [56, 429]
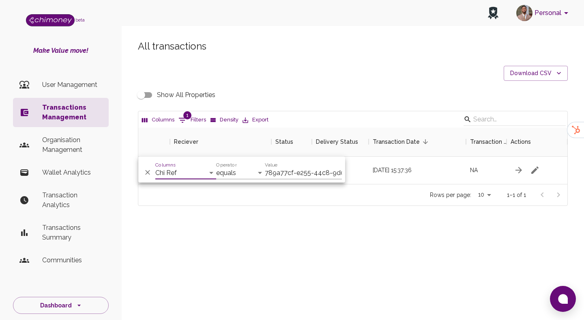
click at [347, 245] on div "All transactions Download CSV Show All Properties Columns 1 Filters Density Exp…" at bounding box center [353, 136] width 462 height 232
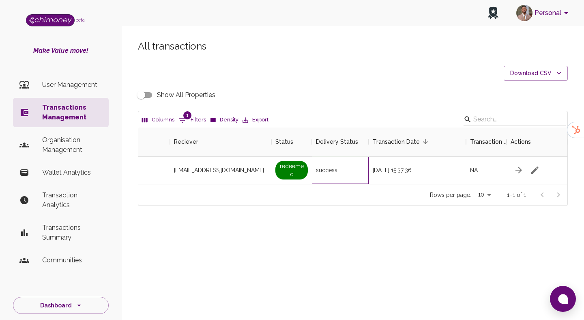
click at [356, 181] on div "success" at bounding box center [340, 170] width 57 height 27
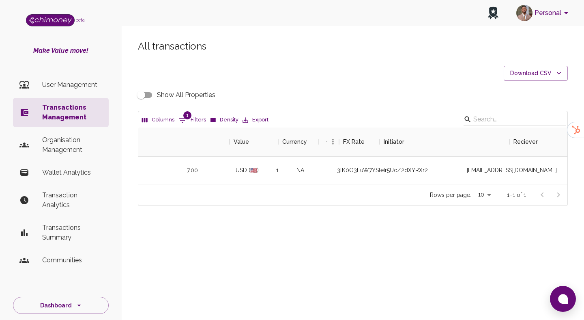
scroll to position [0, 439]
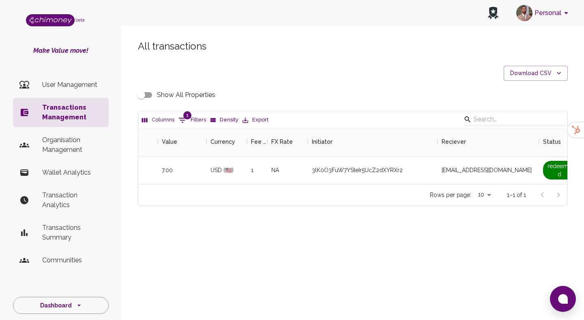
click at [146, 96] on input "Show All Properties" at bounding box center [141, 94] width 46 height 15
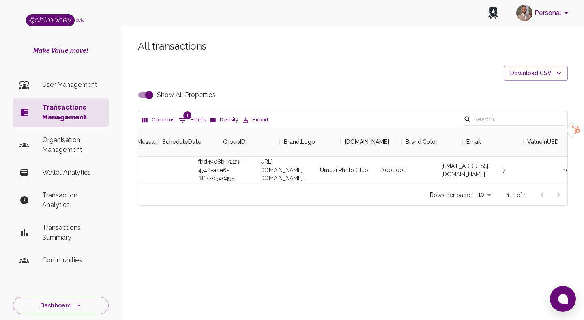
scroll to position [0, 406]
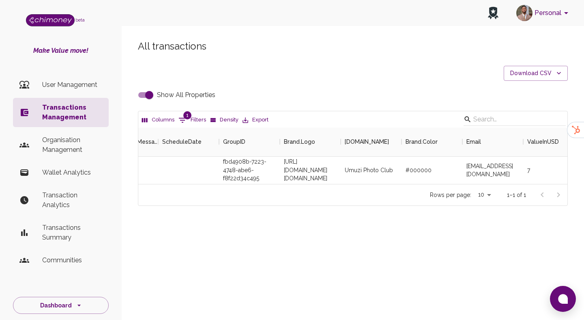
click at [140, 85] on div "All transactions Download CSV Show All Properties Columns 1 Filters Density Exp…" at bounding box center [352, 123] width 449 height 166
click at [144, 92] on input "Show All Properties" at bounding box center [149, 94] width 46 height 15
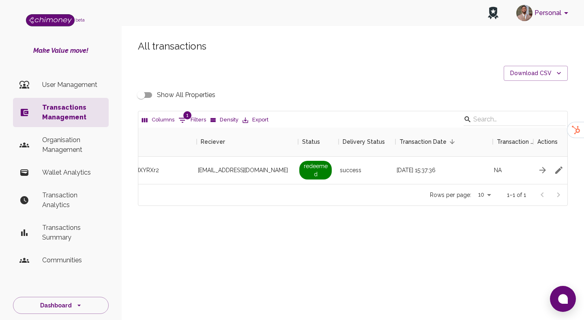
scroll to position [0, 680]
click at [146, 98] on input "Show All Properties" at bounding box center [141, 94] width 46 height 15
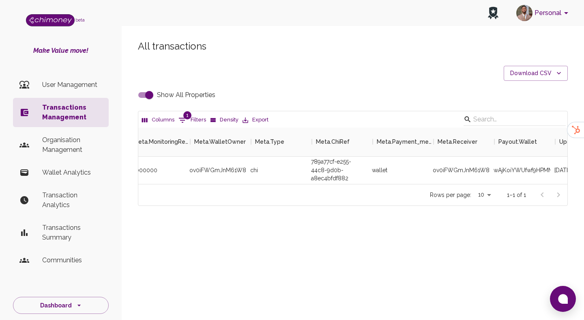
scroll to position [0, 2144]
click at [467, 171] on div "ov0iFWGmJnM61W8rexW64eOA57z2" at bounding box center [458, 170] width 61 height 27
copy div "ov0iFWGmJnM61W8rexW64eOA57z2"
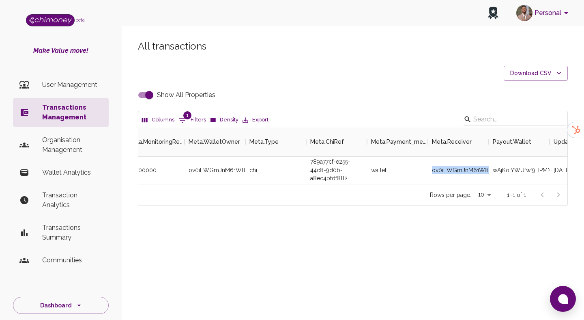
click at [153, 100] on input "Show All Properties" at bounding box center [149, 94] width 46 height 15
checkbox input "false"
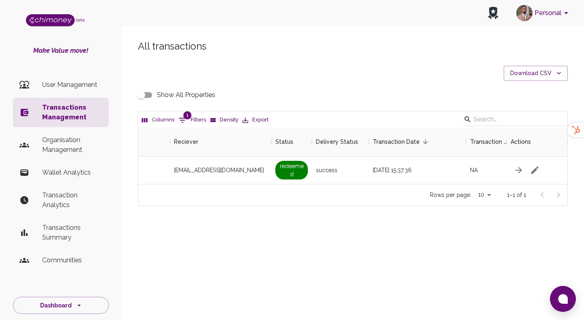
scroll to position [0, 707]
click at [190, 116] on span "1" at bounding box center [187, 115] width 8 height 8
select select "chiRef"
select select "equals"
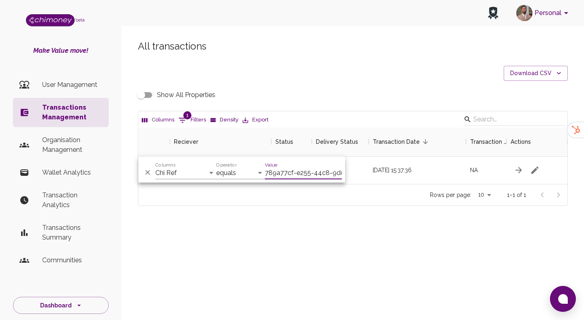
scroll to position [0, 47]
click at [295, 177] on input "789a77cf-e255-44c8-9d0b-a8ec4bfdf882" at bounding box center [303, 172] width 77 height 13
type input "ngetichgideon6@gmail.com"
click at [181, 177] on select "Transaction Type Username Chi Ref Issue ID Value Amount Currency Fee ($) FX Rat…" at bounding box center [185, 172] width 61 height 13
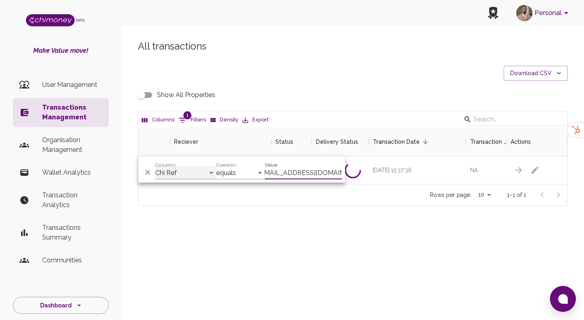
scroll to position [0, 0]
select select "email"
click at [155, 166] on select "Transaction Type Username Chi Ref Issue ID Value Amount Currency Fee ($) FX Rat…" at bounding box center [185, 172] width 61 height 13
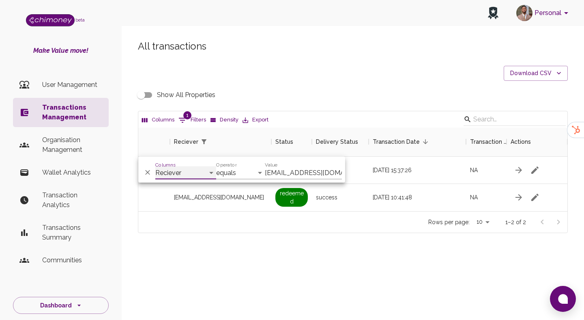
scroll to position [84, 429]
click at [359, 259] on div "All transactions Download CSV Show All Properties Columns 1 Filters Density Exp…" at bounding box center [353, 150] width 462 height 260
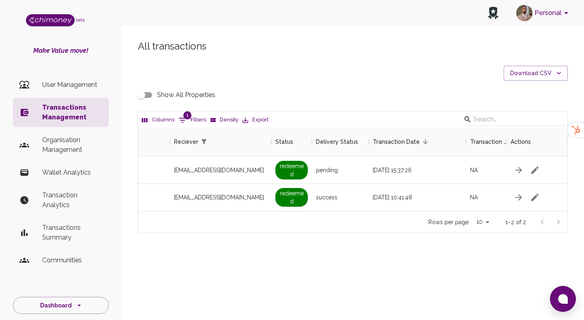
click at [148, 96] on input "Show All Properties" at bounding box center [141, 94] width 46 height 15
checkbox input "true"
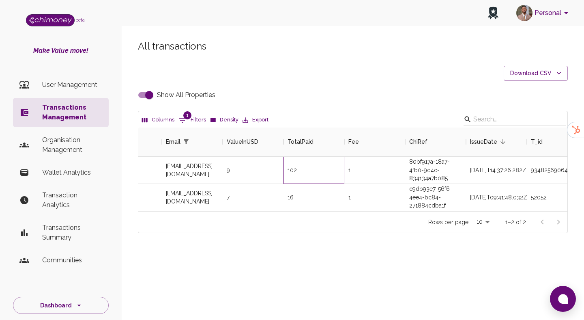
click at [323, 177] on div "102" at bounding box center [314, 170] width 61 height 27
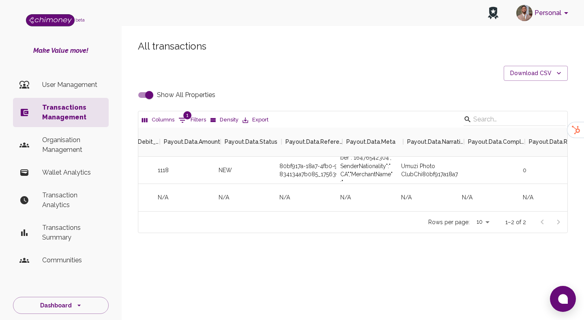
scroll to position [0, 2426]
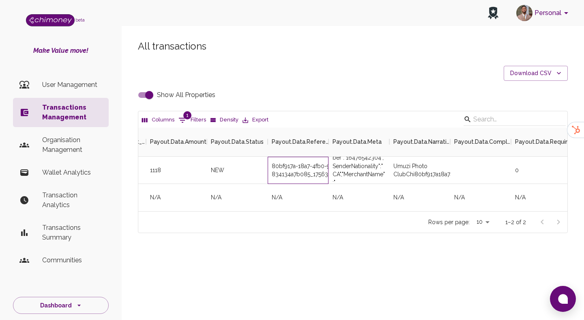
click at [294, 172] on div "80bf917a-18a7-4fb0-9d4c-834134a7b085_1756395809114" at bounding box center [298, 170] width 61 height 27
copy div "80bf917a-18a7-4fb0-9d4c-834134a7b085_1756395809114"
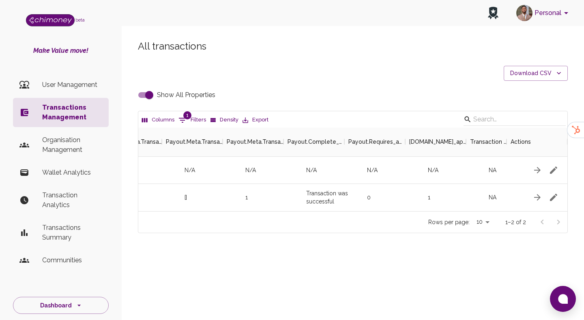
scroll to position [0, 5209]
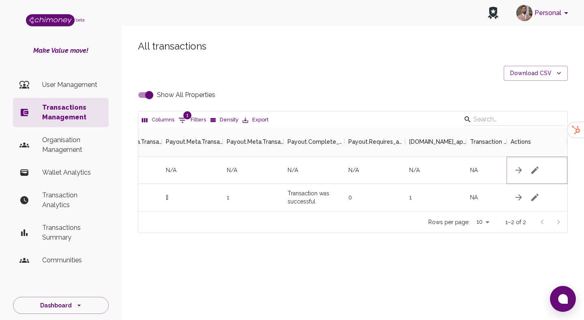
click at [534, 166] on icon "button" at bounding box center [535, 170] width 10 height 10
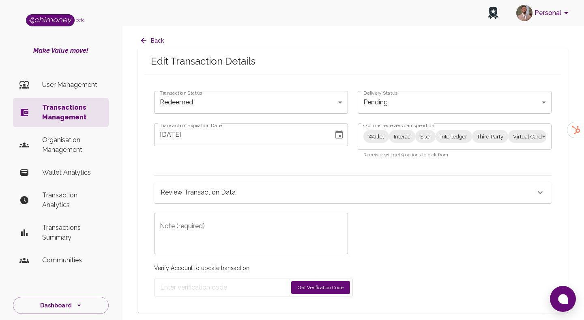
click at [234, 108] on body "Personal beta Make Value move! User Management Transactions Management Organisa…" at bounding box center [292, 160] width 584 height 320
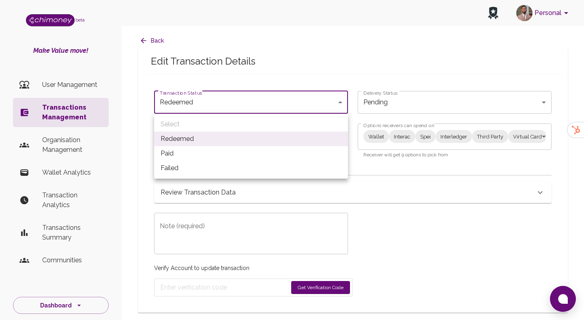
click at [221, 151] on li "Paid" at bounding box center [251, 153] width 194 height 15
type input "paid"
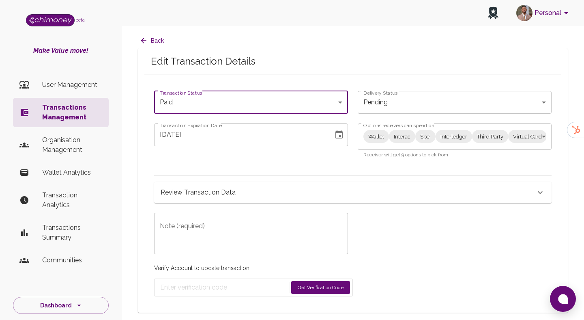
click at [419, 142] on body "Personal beta Make Value move! User Management Transactions Management Organisa…" at bounding box center [292, 160] width 584 height 320
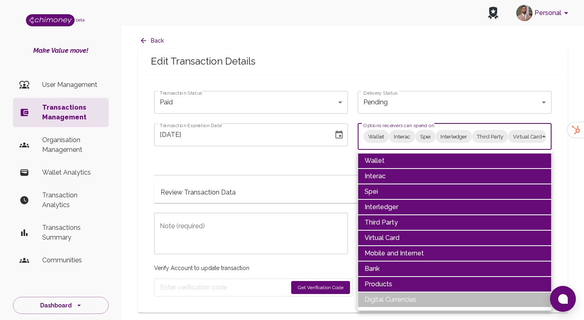
click at [419, 160] on li "Wallet" at bounding box center [455, 160] width 194 height 15
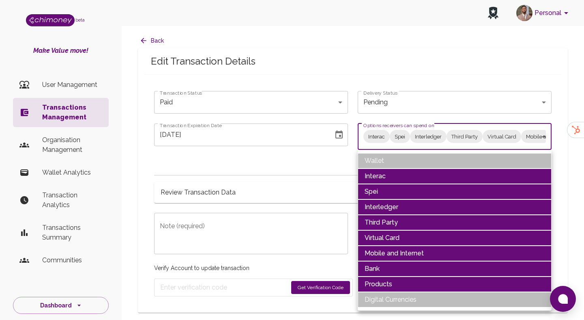
click at [408, 176] on li "Interac" at bounding box center [455, 175] width 194 height 15
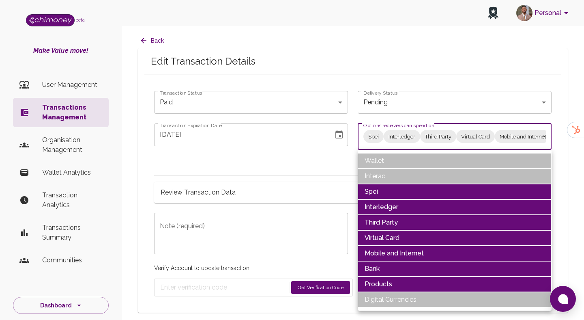
click at [396, 199] on li "Interledger" at bounding box center [455, 206] width 194 height 15
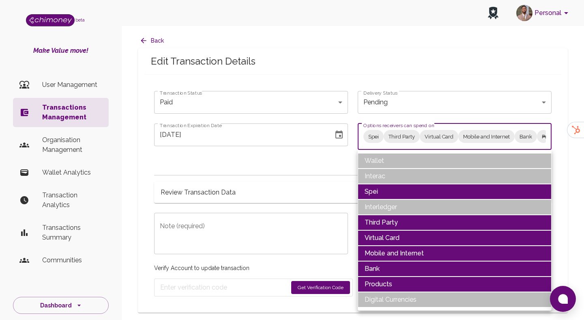
click at [397, 190] on li "Spei" at bounding box center [455, 191] width 194 height 15
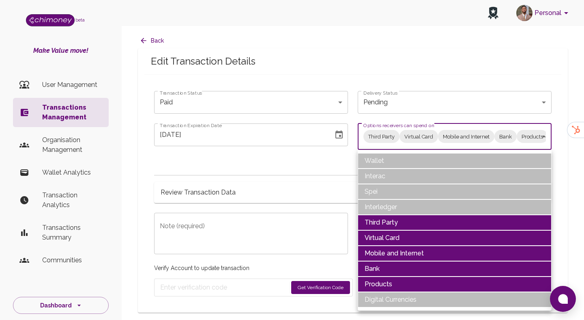
click at [393, 207] on li "Interledger" at bounding box center [455, 206] width 194 height 15
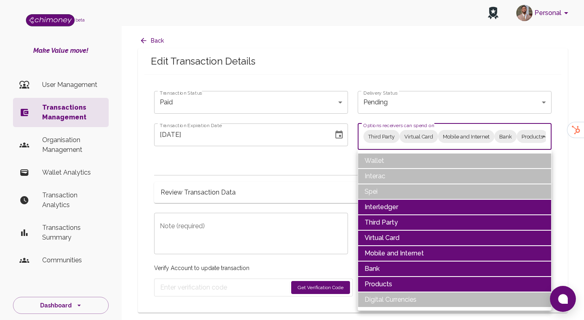
click at [386, 208] on li "Interledger" at bounding box center [455, 206] width 194 height 15
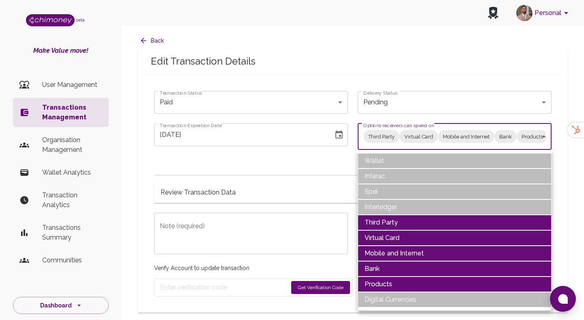
click at [385, 218] on li "Third Party" at bounding box center [455, 222] width 194 height 15
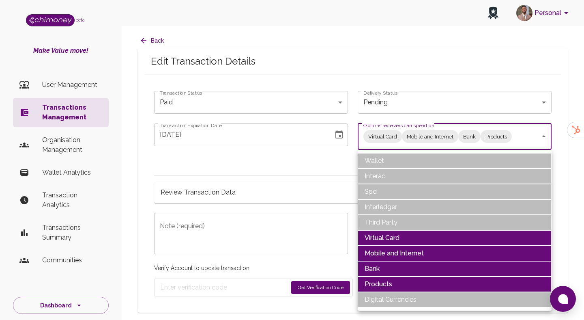
click at [385, 238] on li "Virtual Card" at bounding box center [455, 237] width 194 height 15
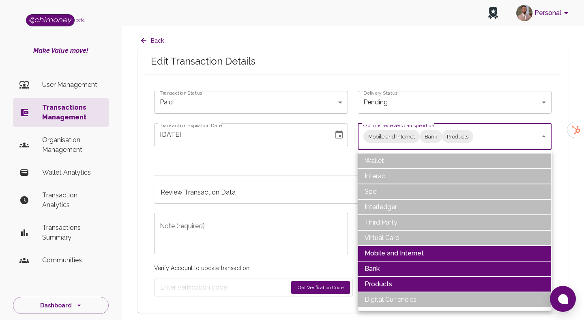
click at [382, 251] on li "Mobile and Internet" at bounding box center [455, 252] width 194 height 15
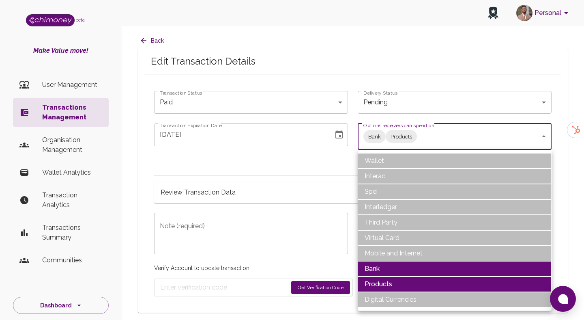
click at [383, 285] on li "Products" at bounding box center [455, 283] width 194 height 15
type input "Bank"
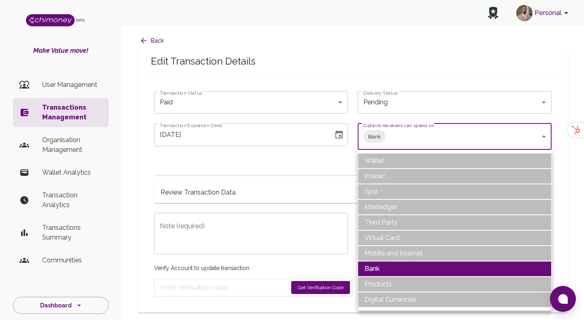
click at [276, 251] on div at bounding box center [292, 160] width 584 height 320
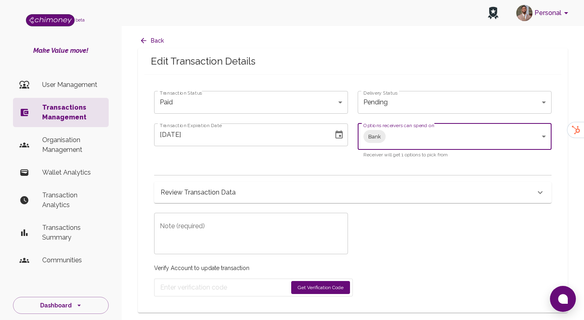
click at [273, 230] on textarea "Note (required)" at bounding box center [251, 233] width 183 height 28
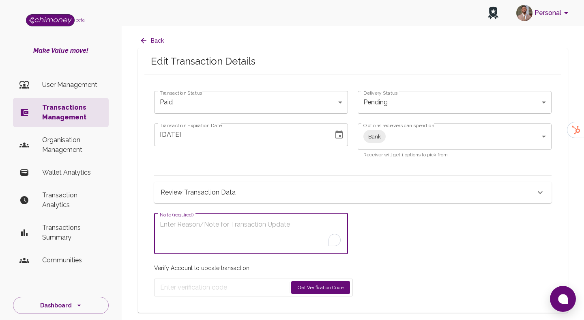
click at [348, 134] on div "Options receivers can spend on Bank Bank Options receivers can spend on Receive…" at bounding box center [450, 136] width 204 height 45
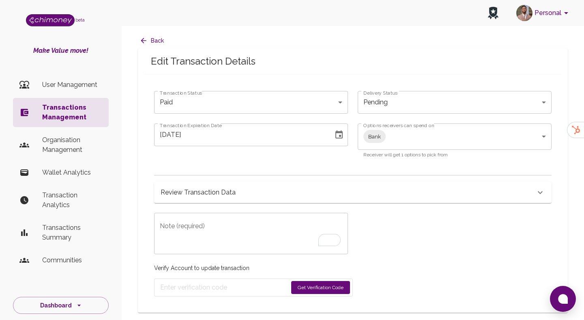
click at [344, 136] on button "Choose date, selected date is Aug 28, 2025" at bounding box center [339, 135] width 16 height 16
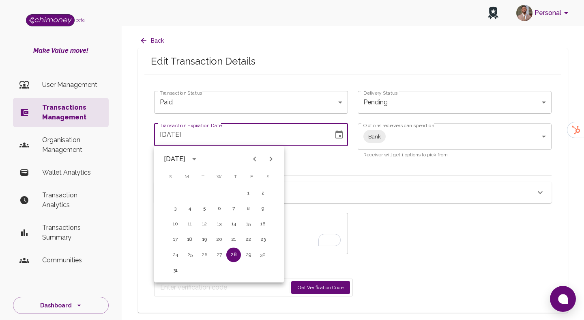
click at [274, 161] on icon "Next month" at bounding box center [271, 159] width 10 height 10
click at [185, 255] on button "29" at bounding box center [190, 254] width 15 height 15
type input "09/29/2025"
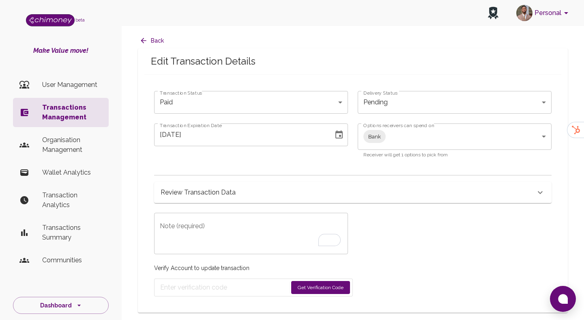
click at [209, 243] on textarea "Note (required)" at bounding box center [251, 233] width 183 height 28
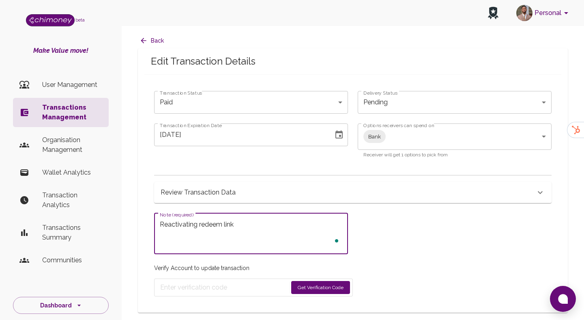
type textarea "Reactivating redeem link"
click at [318, 283] on button "Get Verification Code" at bounding box center [320, 287] width 59 height 13
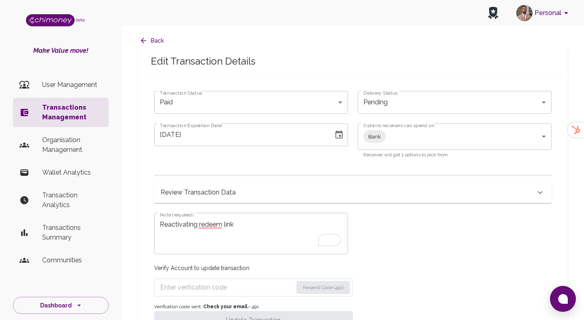
click at [198, 187] on h6 "Review Transaction Data" at bounding box center [198, 192] width 75 height 11
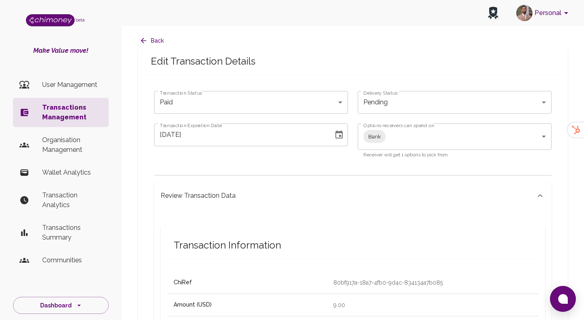
click at [333, 279] on p "80bf917a-18a7-4fb0-9d4c-834134a7b085" at bounding box center [432, 282] width 199 height 8
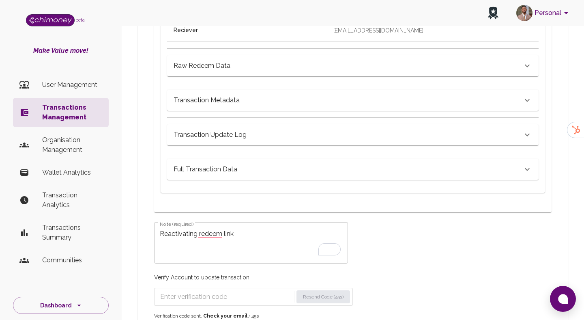
scroll to position [454, 0]
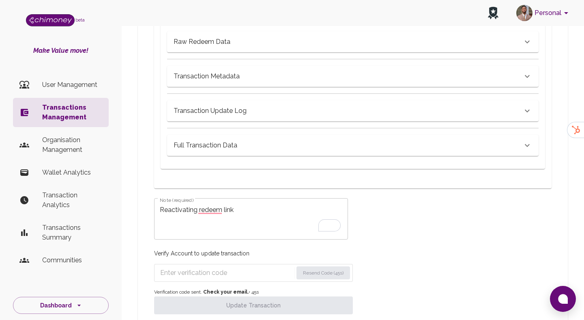
click at [203, 269] on input "Enter verification code" at bounding box center [226, 272] width 133 height 13
click at [240, 269] on input "Enter verification code" at bounding box center [226, 272] width 133 height 13
paste input "1929"
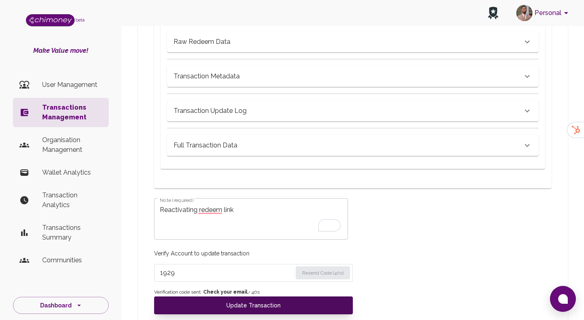
type input "1929"
click at [242, 303] on button "Update Transaction" at bounding box center [253, 305] width 199 height 18
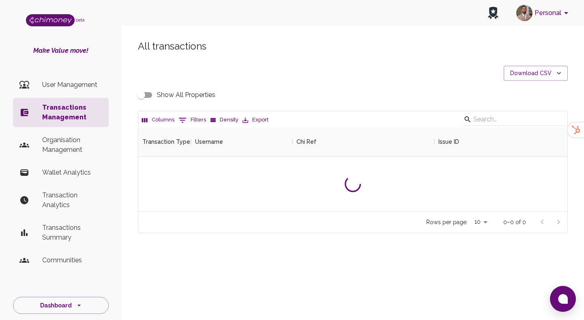
scroll to position [84, 429]
click at [47, 83] on p "User Management" at bounding box center [72, 85] width 60 height 10
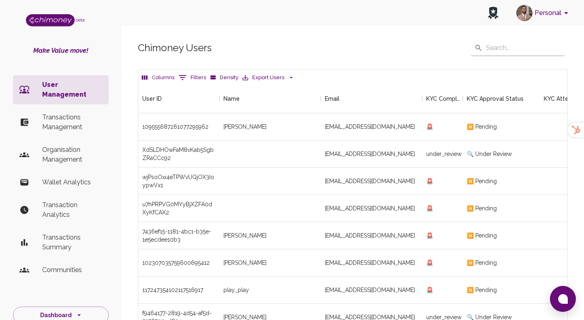
scroll to position [301, 429]
click at [189, 77] on button "0 Filters" at bounding box center [192, 77] width 32 height 13
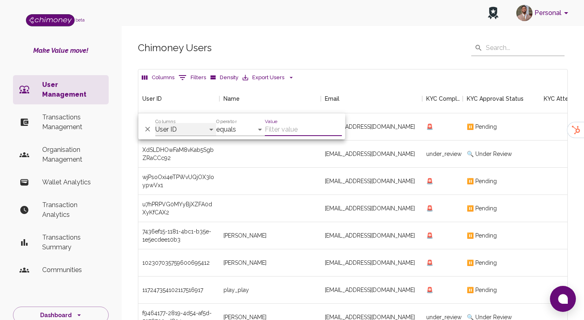
click at [174, 131] on select "User ID Name Email KYC Completed KYC Approval Status KYC Attempts Join date Upd…" at bounding box center [185, 129] width 61 height 13
select select "email"
click at [155, 123] on select "User ID Name Email KYC Completed KYC Approval Status KYC Attempts Join date Upd…" at bounding box center [185, 129] width 61 height 13
click at [295, 133] on input "Value" at bounding box center [303, 129] width 77 height 13
paste input "sibrahim4546@gmail.com"
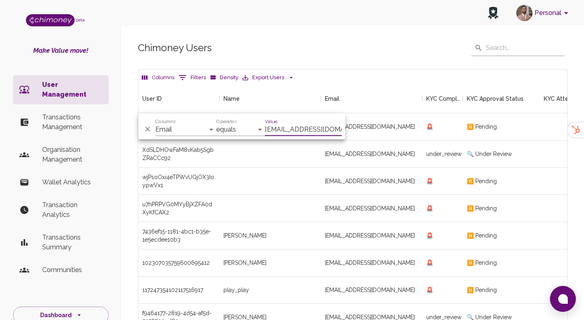
scroll to position [0, 9]
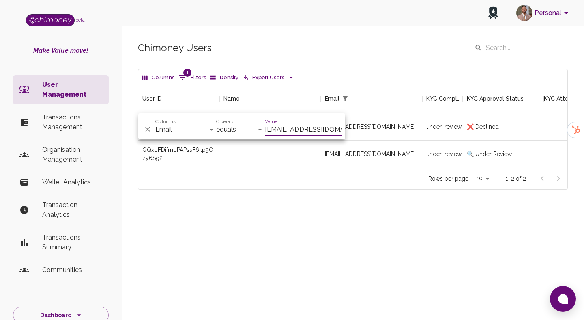
scroll to position [84, 429]
type input "sibrahim4546@gmail.com"
click at [366, 157] on div "sibrahim4546@gmail.com" at bounding box center [371, 153] width 101 height 27
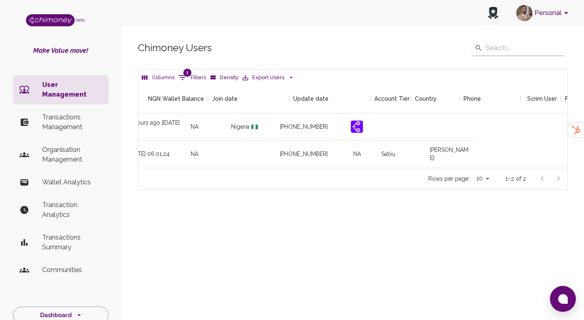
scroll to position [0, 958]
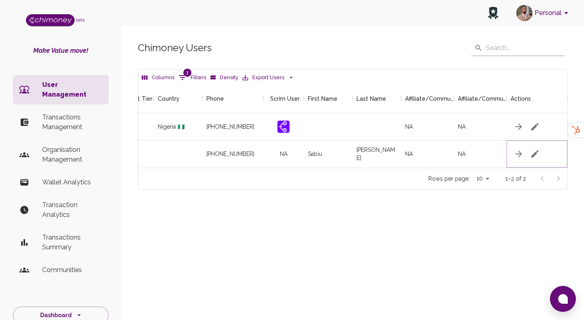
click at [532, 146] on button "button" at bounding box center [535, 154] width 16 height 16
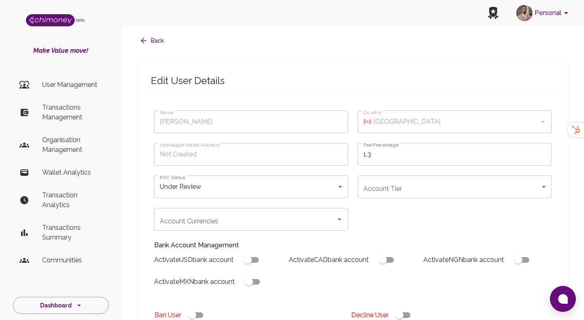
type input "Sabiu Ibrahim"
type input "under_review"
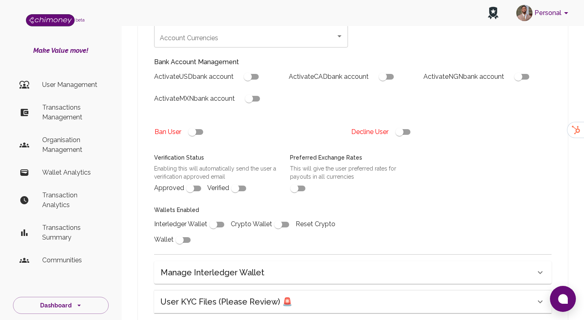
scroll to position [187, 0]
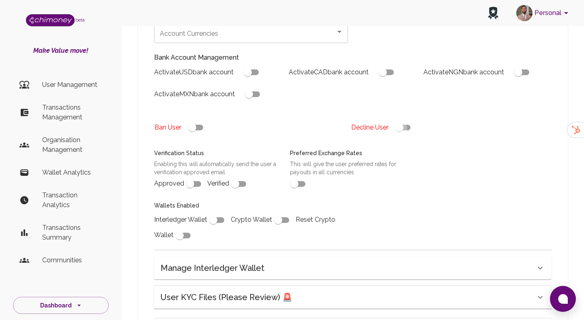
click at [399, 129] on input "checkbox" at bounding box center [399, 127] width 46 height 15
checkbox input "false"
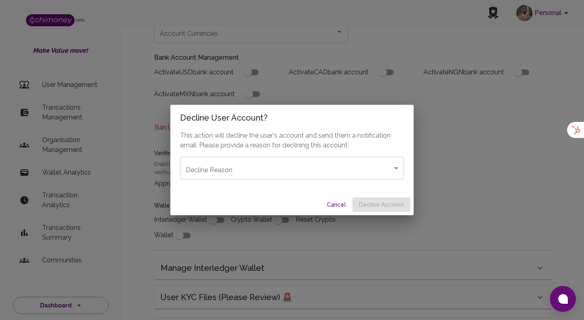
click at [325, 163] on body "Personal beta Make Value move! User Management Transactions Management Organisa…" at bounding box center [292, 121] width 584 height 616
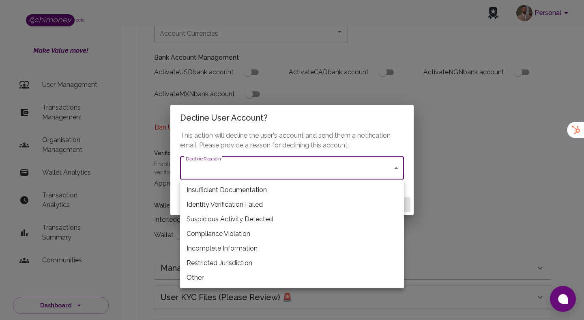
click at [213, 256] on li "Restricted Jurisdiction" at bounding box center [292, 263] width 224 height 15
type input "restricted_jurisdiction"
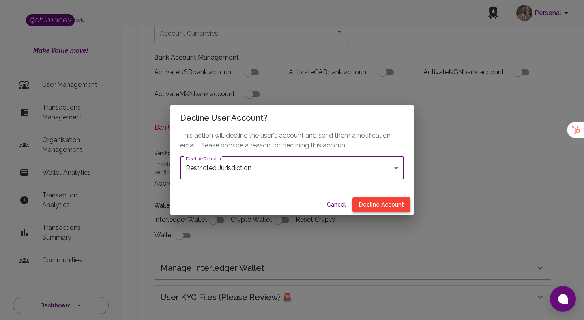
click at [372, 203] on button "Decline Account" at bounding box center [382, 204] width 58 height 15
type input "declined"
checkbox input "true"
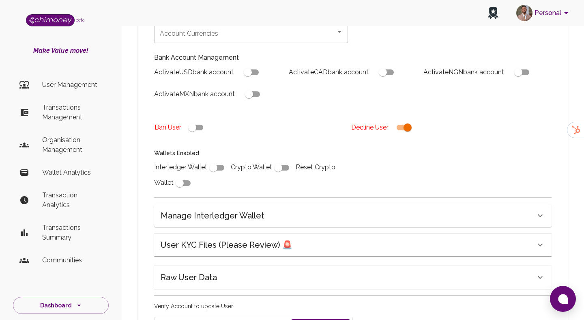
scroll to position [244, 0]
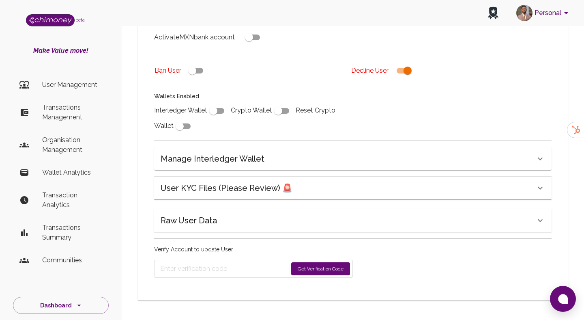
click at [305, 275] on form "Get Verification Code" at bounding box center [253, 269] width 199 height 18
click at [310, 266] on button "Get Verification Code" at bounding box center [320, 268] width 59 height 13
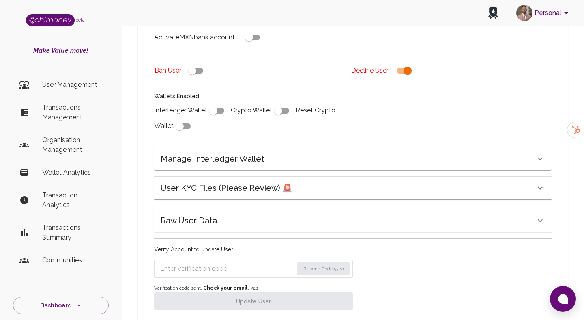
click at [210, 262] on input "Enter verification code" at bounding box center [226, 268] width 133 height 13
paste input "2176"
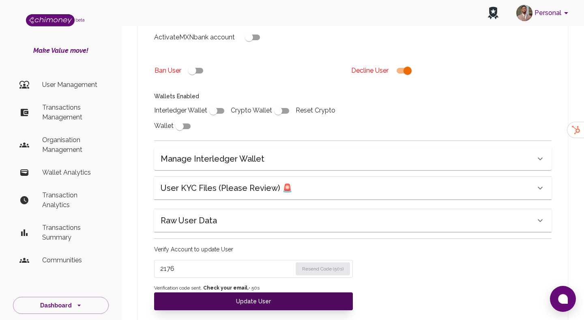
type input "2176"
click at [208, 299] on button "Update User" at bounding box center [253, 301] width 199 height 18
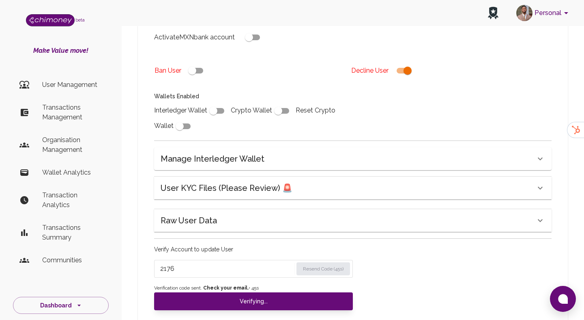
scroll to position [238, 0]
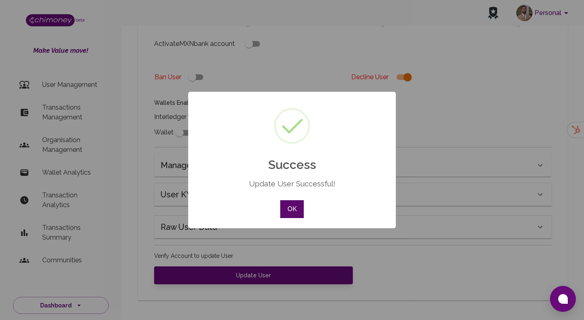
click at [301, 204] on button "OK" at bounding box center [292, 209] width 24 height 18
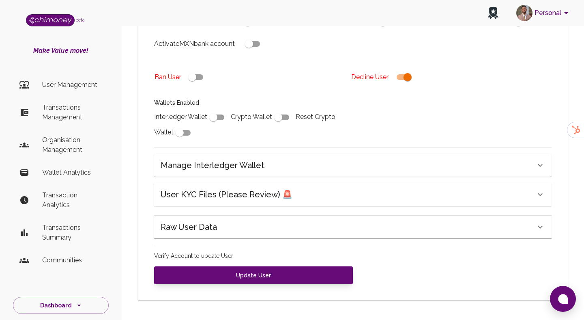
scroll to position [0, 0]
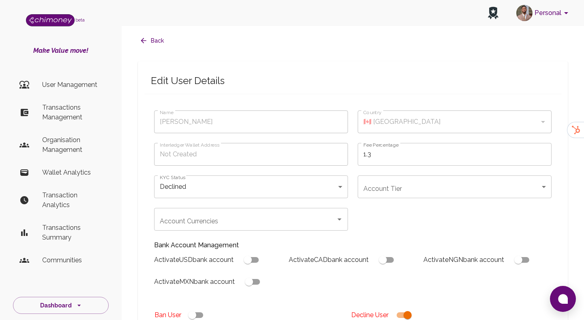
click at [66, 110] on p "Transactions Management" at bounding box center [72, 112] width 60 height 19
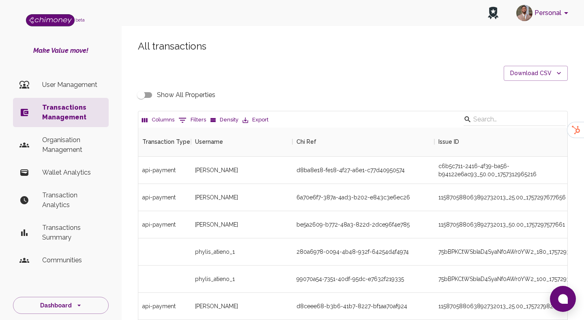
scroll to position [301, 429]
click at [47, 93] on li "User Management" at bounding box center [61, 84] width 96 height 19
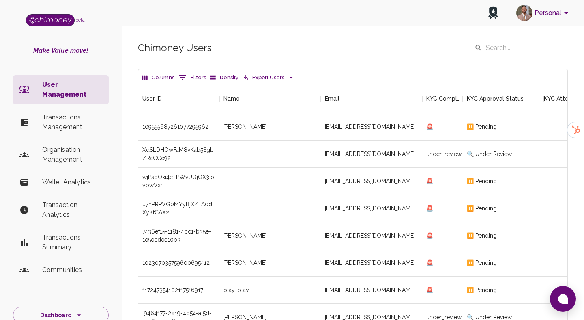
scroll to position [301, 429]
click at [183, 74] on icon "Show filters" at bounding box center [183, 78] width 10 height 10
